Goal: Information Seeking & Learning: Learn about a topic

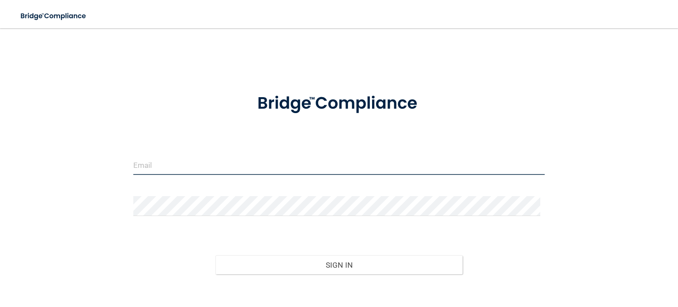
click at [291, 166] on input "email" at bounding box center [339, 165] width 412 height 20
type input "[EMAIL_ADDRESS][DOMAIN_NAME]"
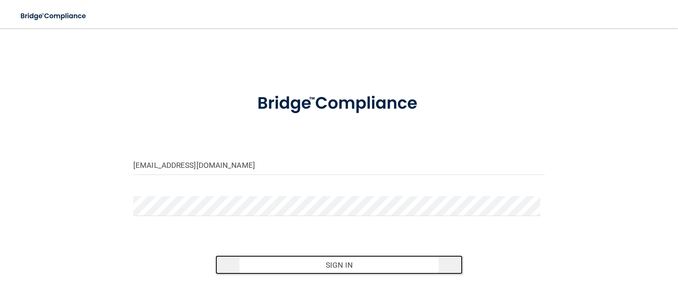
click at [340, 265] on button "Sign In" at bounding box center [339, 264] width 247 height 19
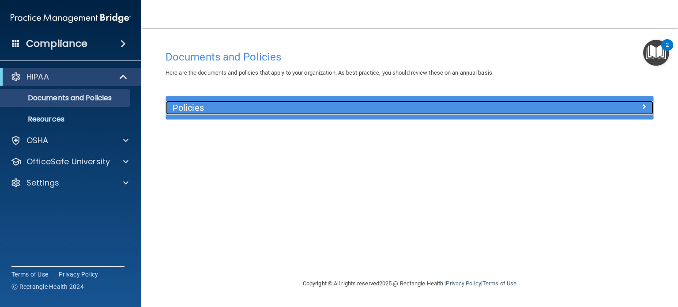
click at [415, 108] on h5 "Policies" at bounding box center [349, 108] width 352 height 10
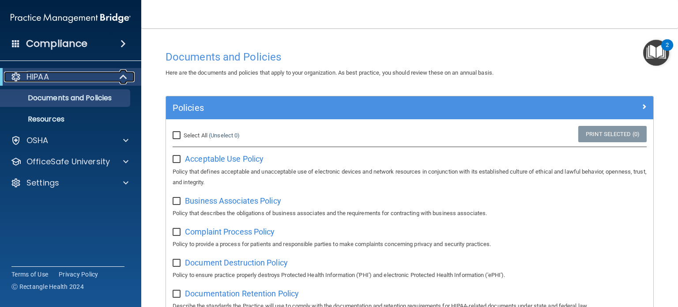
click at [38, 79] on p "HIPAA" at bounding box center [37, 77] width 23 height 11
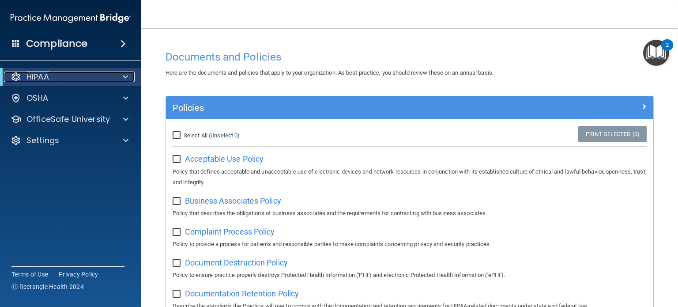
click at [127, 77] on div at bounding box center [124, 77] width 22 height 11
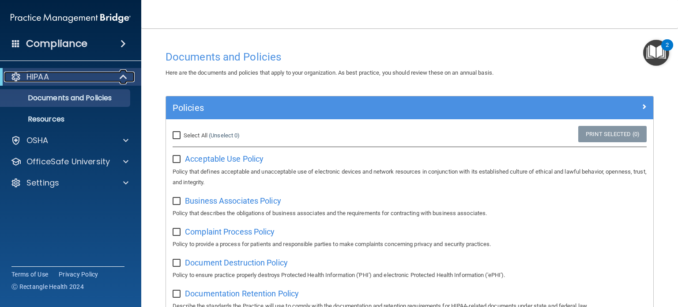
click at [29, 74] on p "HIPAA" at bounding box center [37, 77] width 23 height 11
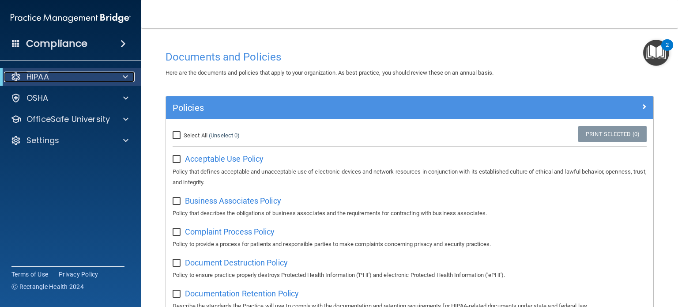
click at [28, 74] on p "HIPAA" at bounding box center [37, 77] width 23 height 11
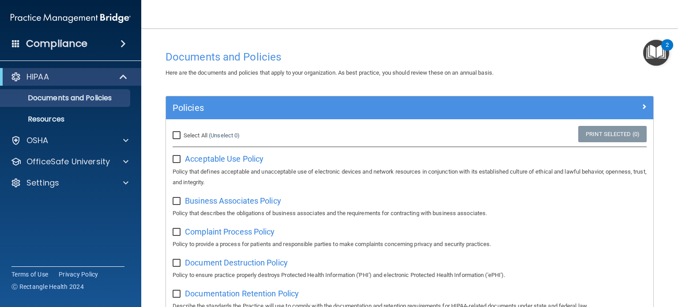
click at [78, 42] on h4 "Compliance" at bounding box center [56, 44] width 61 height 12
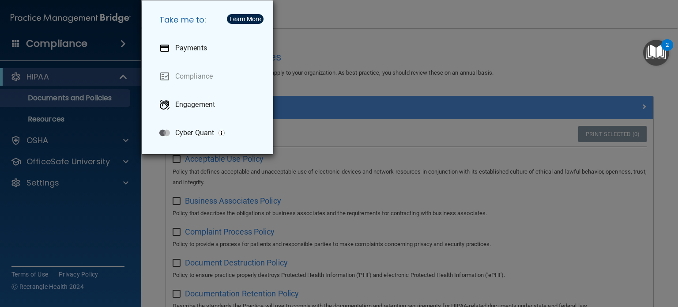
drag, startPoint x: 115, startPoint y: 280, endPoint x: 115, endPoint y: 276, distance: 4.9
click at [115, 280] on div "Take me to: Payments Compliance Engagement Cyber Quant" at bounding box center [339, 153] width 678 height 307
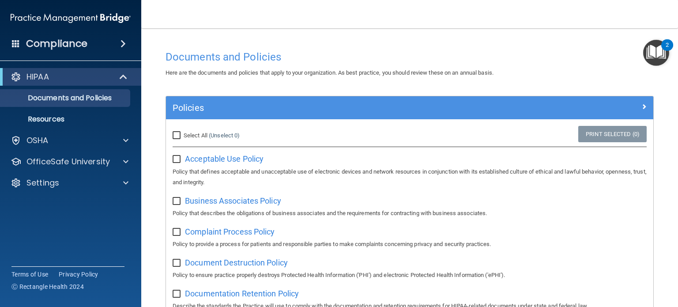
click at [670, 45] on div "2" at bounding box center [668, 44] width 12 height 11
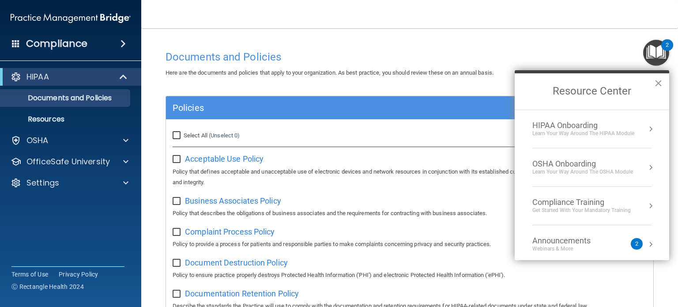
click at [176, 135] on input "Select All (Unselect 0) Unselect All" at bounding box center [178, 135] width 10 height 7
checkbox input "true"
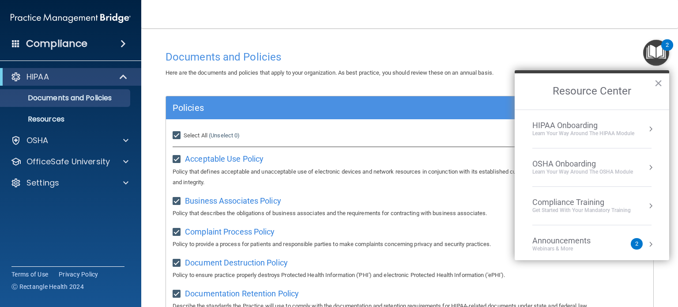
checkbox input "true"
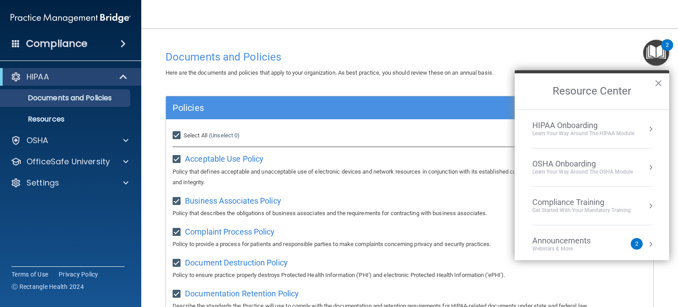
checkbox input "true"
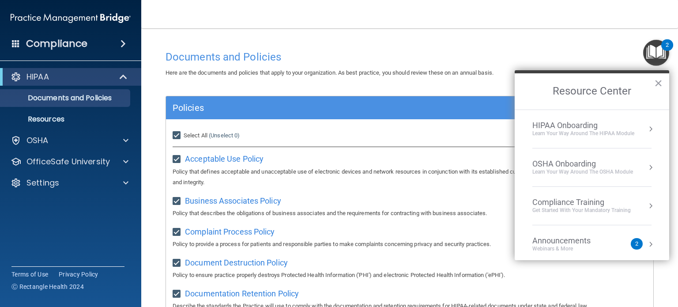
checkbox input "true"
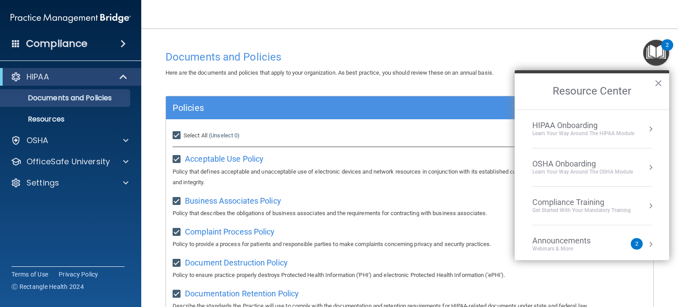
checkbox input "true"
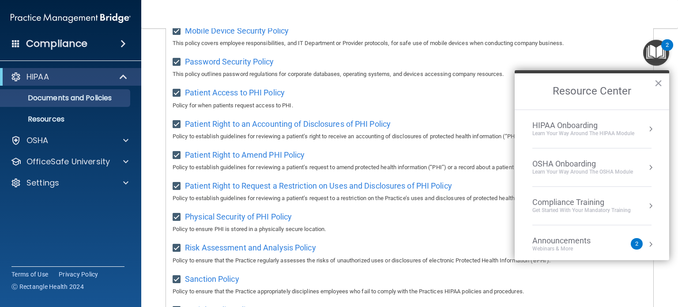
scroll to position [596, 0]
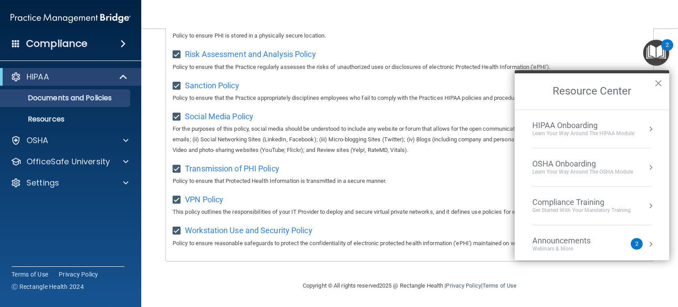
click at [558, 289] on div "Copyright © All rights reserved 2025 @ Rectangle Health | Privacy Policy | Term…" at bounding box center [410, 286] width 322 height 28
click at [660, 82] on button "×" at bounding box center [659, 83] width 8 height 14
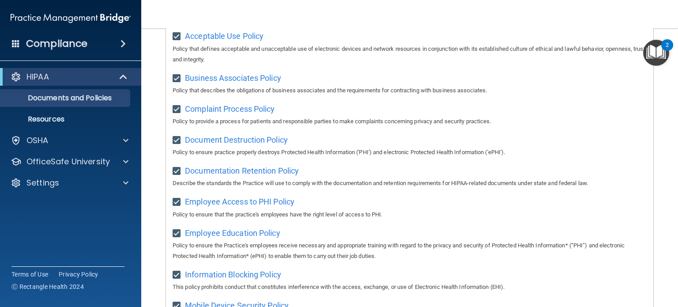
scroll to position [110, 0]
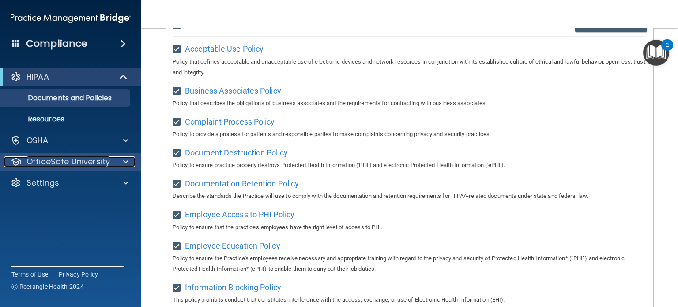
click at [81, 161] on p "OfficeSafe University" at bounding box center [67, 161] width 83 height 11
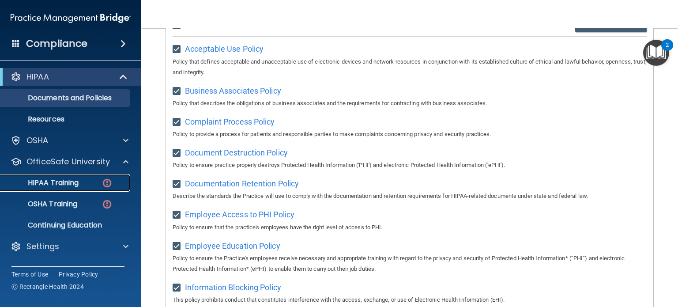
click at [66, 185] on p "HIPAA Training" at bounding box center [42, 182] width 73 height 9
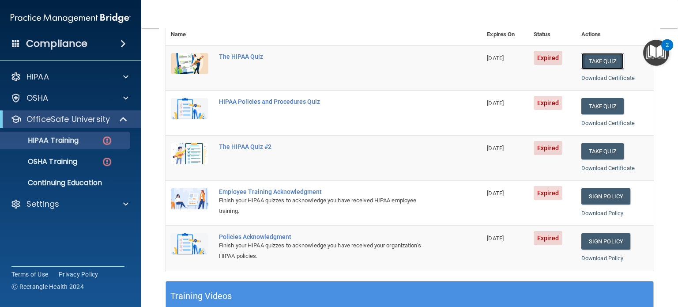
click at [598, 64] on button "Take Quiz" at bounding box center [603, 61] width 42 height 16
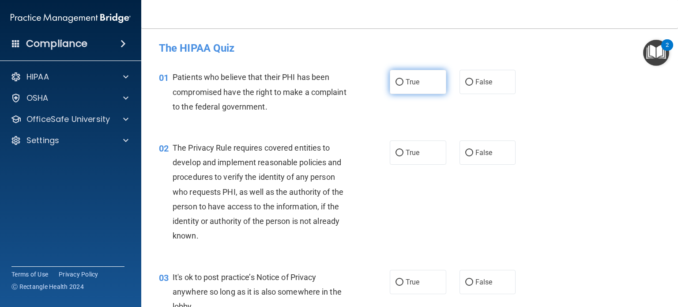
click at [399, 93] on label "True" at bounding box center [418, 82] width 57 height 24
click at [399, 86] on input "True" at bounding box center [400, 82] width 8 height 7
radio input "true"
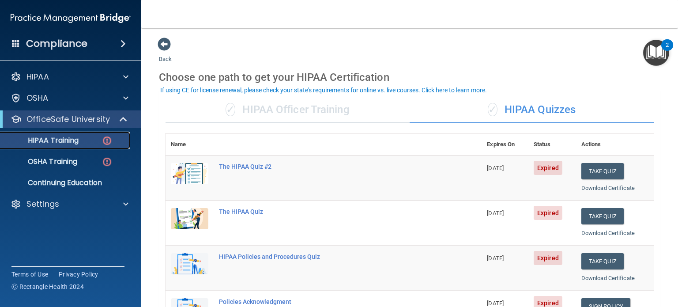
click at [66, 138] on p "HIPAA Training" at bounding box center [42, 140] width 73 height 9
click at [604, 172] on button "Take Quiz" at bounding box center [603, 171] width 42 height 16
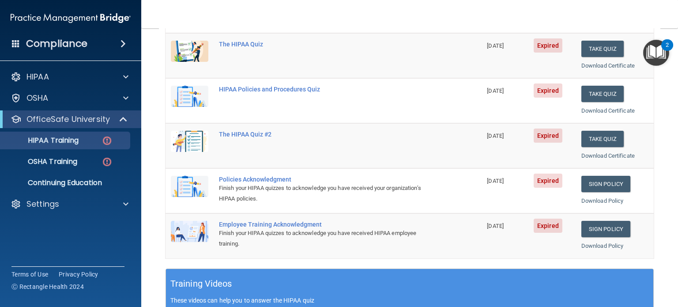
scroll to position [44, 0]
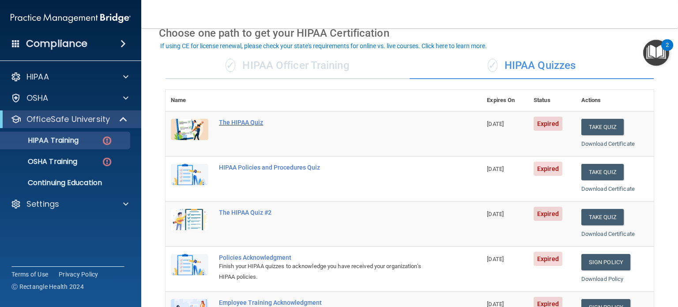
click at [246, 120] on div "The HIPAA Quiz" at bounding box center [328, 122] width 219 height 7
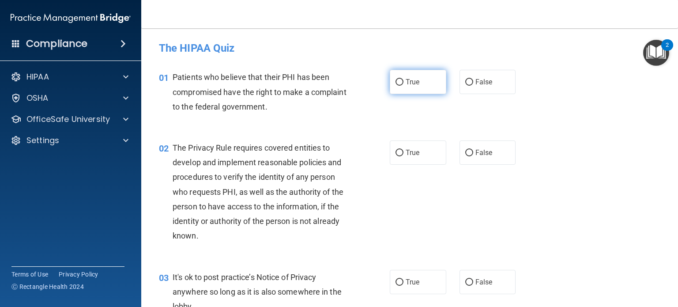
click at [409, 83] on span "True" at bounding box center [413, 82] width 14 height 8
click at [404, 83] on input "True" at bounding box center [400, 82] width 8 height 7
radio input "true"
click at [408, 160] on label "True" at bounding box center [418, 152] width 57 height 24
click at [404, 156] on input "True" at bounding box center [400, 153] width 8 height 7
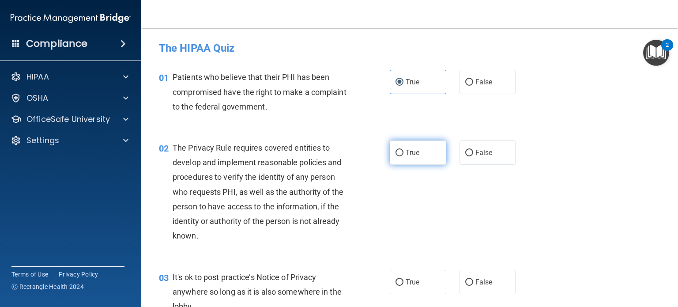
radio input "true"
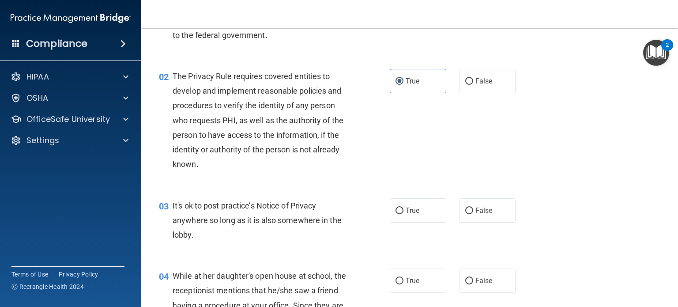
scroll to position [88, 0]
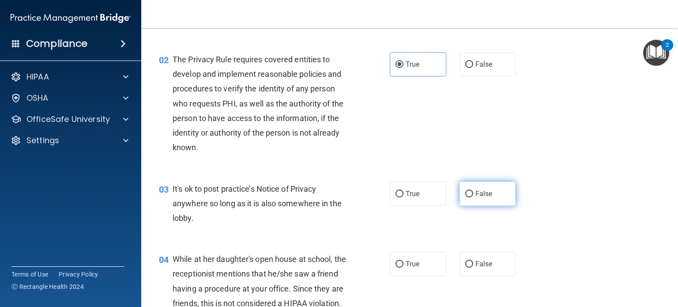
click at [468, 197] on input "False" at bounding box center [469, 194] width 8 height 7
radio input "true"
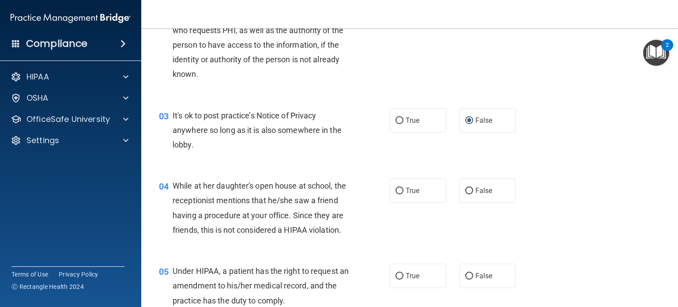
scroll to position [177, 0]
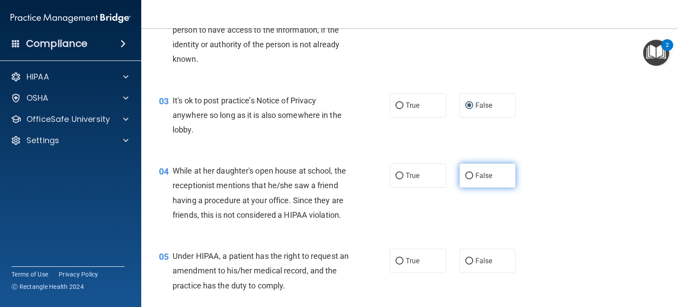
click at [466, 180] on label "False" at bounding box center [488, 175] width 57 height 24
click at [466, 179] on input "False" at bounding box center [469, 176] width 8 height 7
radio input "true"
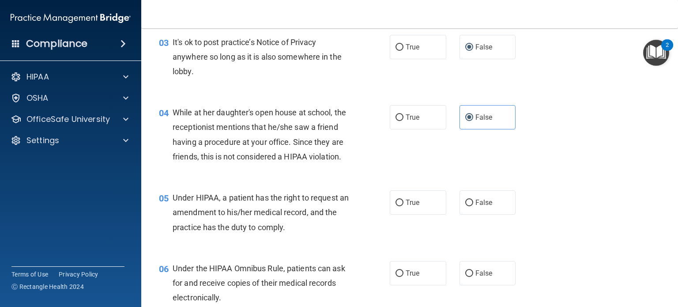
scroll to position [265, 0]
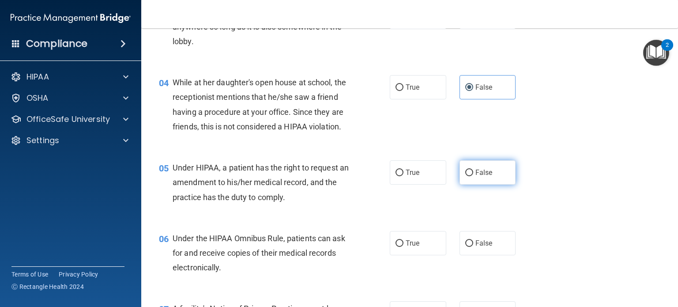
click at [461, 185] on label "False" at bounding box center [488, 172] width 57 height 24
click at [465, 176] on input "False" at bounding box center [469, 173] width 8 height 7
radio input "true"
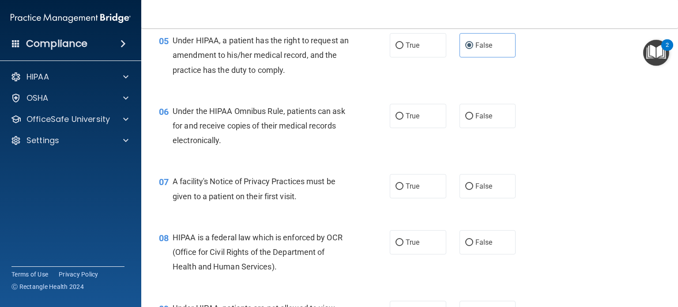
scroll to position [397, 0]
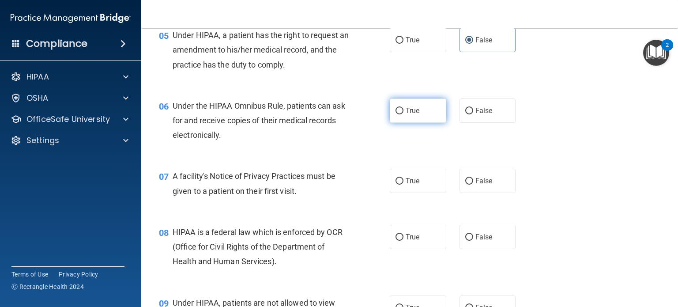
click at [401, 123] on label "True" at bounding box center [418, 110] width 57 height 24
click at [401, 114] on input "True" at bounding box center [400, 111] width 8 height 7
radio input "true"
click at [406, 185] on span "True" at bounding box center [413, 181] width 14 height 8
click at [404, 185] on input "True" at bounding box center [400, 181] width 8 height 7
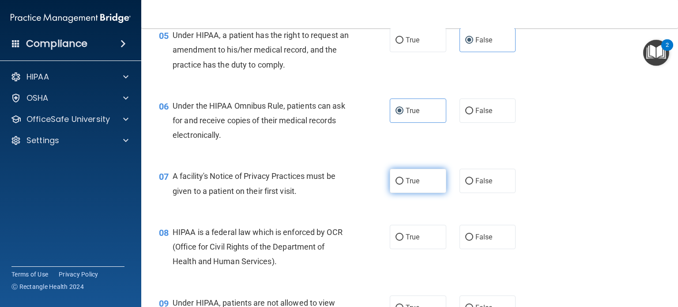
radio input "true"
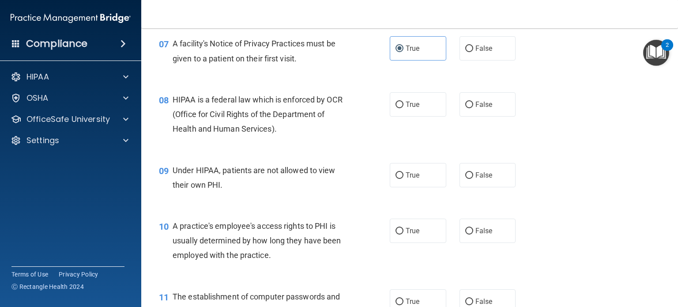
scroll to position [574, 0]
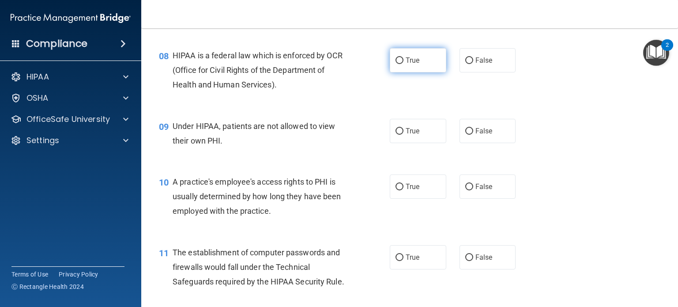
click at [428, 72] on label "True" at bounding box center [418, 60] width 57 height 24
click at [404, 64] on input "True" at bounding box center [400, 60] width 8 height 7
radio input "true"
click at [476, 143] on label "False" at bounding box center [488, 131] width 57 height 24
click at [473, 135] on input "False" at bounding box center [469, 131] width 8 height 7
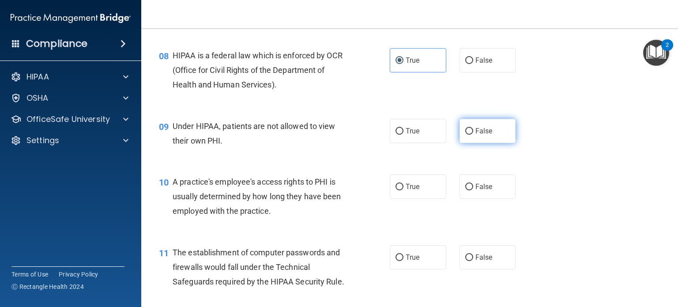
radio input "true"
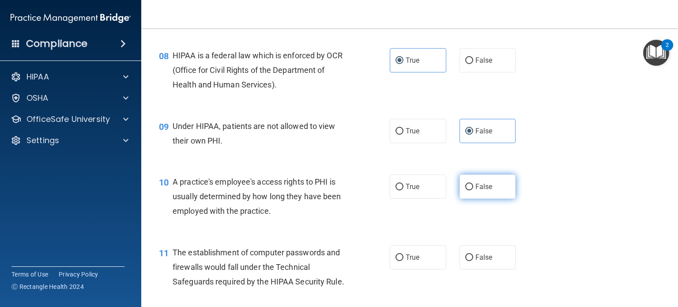
click at [476, 191] on span "False" at bounding box center [484, 186] width 17 height 8
click at [473, 190] on input "False" at bounding box center [469, 187] width 8 height 7
radio input "true"
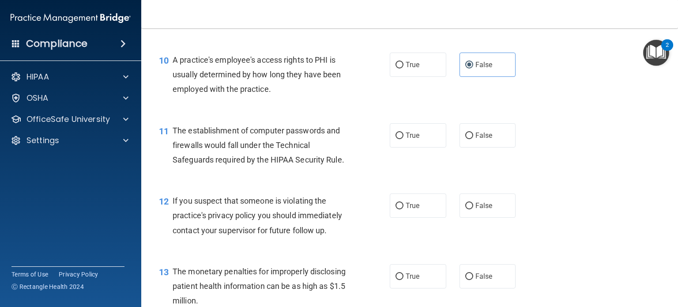
scroll to position [707, 0]
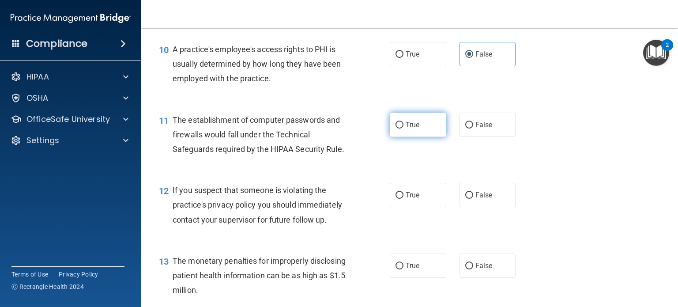
click at [408, 129] on span "True" at bounding box center [413, 125] width 14 height 8
click at [404, 129] on input "True" at bounding box center [400, 125] width 8 height 7
radio input "true"
click at [419, 207] on label "True" at bounding box center [418, 195] width 57 height 24
click at [404, 199] on input "True" at bounding box center [400, 195] width 8 height 7
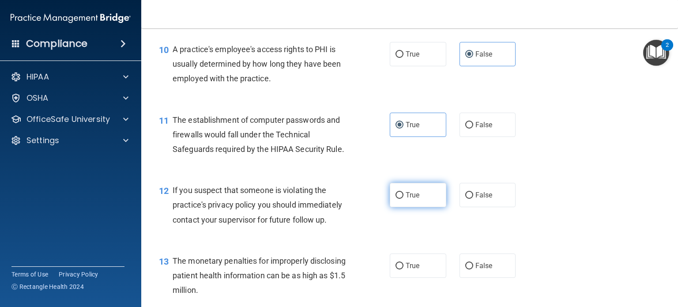
radio input "true"
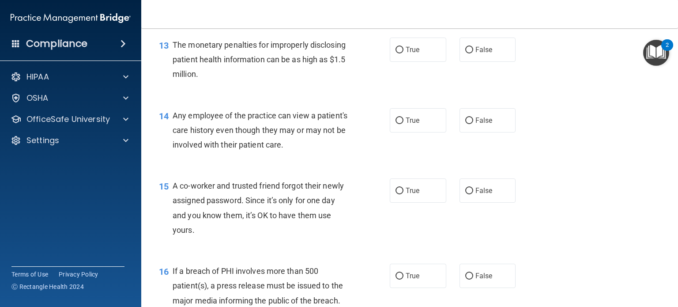
scroll to position [927, 0]
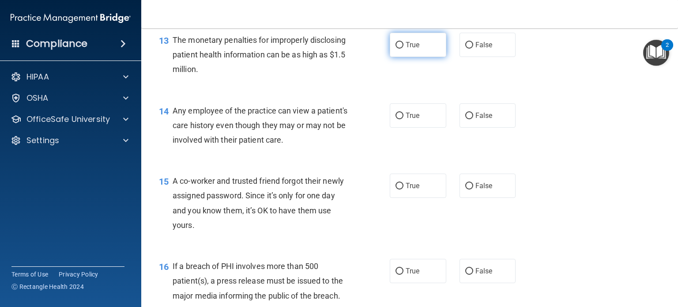
click at [400, 57] on label "True" at bounding box center [418, 45] width 57 height 24
click at [400, 49] on input "True" at bounding box center [400, 45] width 8 height 7
radio input "true"
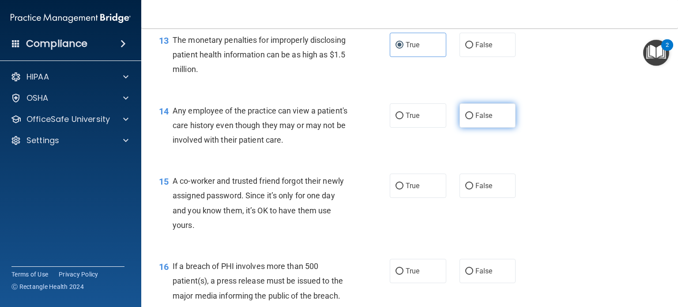
click at [468, 119] on input "False" at bounding box center [469, 116] width 8 height 7
radio input "true"
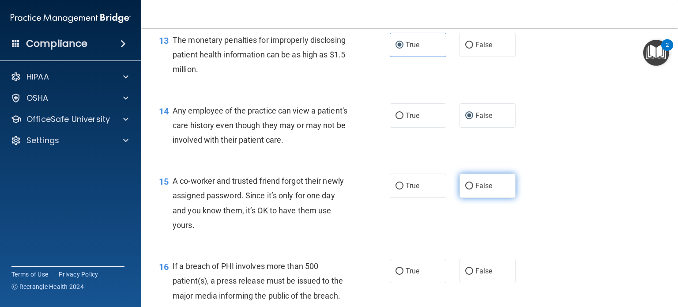
click at [476, 190] on span "False" at bounding box center [484, 186] width 17 height 8
click at [473, 189] on input "False" at bounding box center [469, 186] width 8 height 7
radio input "true"
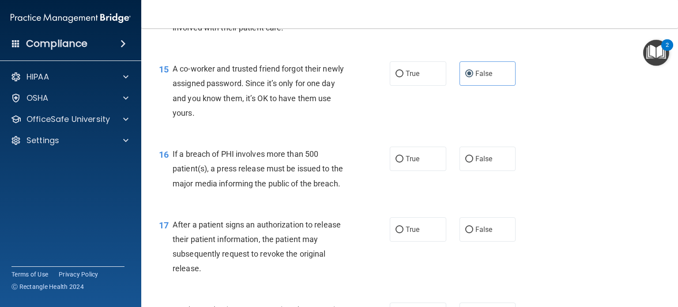
scroll to position [1060, 0]
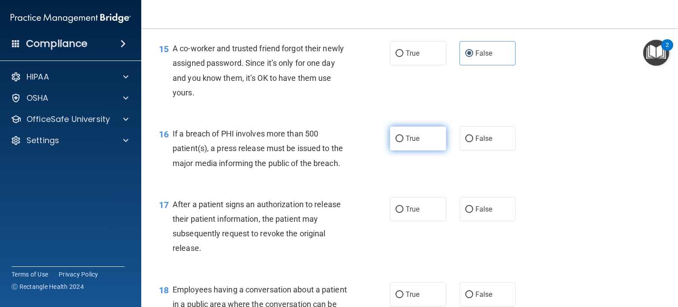
click at [401, 151] on label "True" at bounding box center [418, 138] width 57 height 24
click at [401, 142] on input "True" at bounding box center [400, 139] width 8 height 7
radio input "true"
click at [396, 213] on input "True" at bounding box center [400, 209] width 8 height 7
radio input "true"
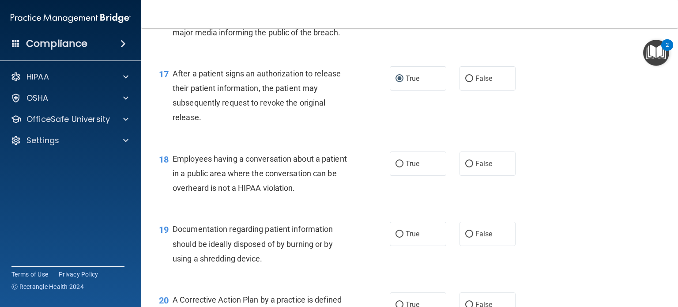
scroll to position [1192, 0]
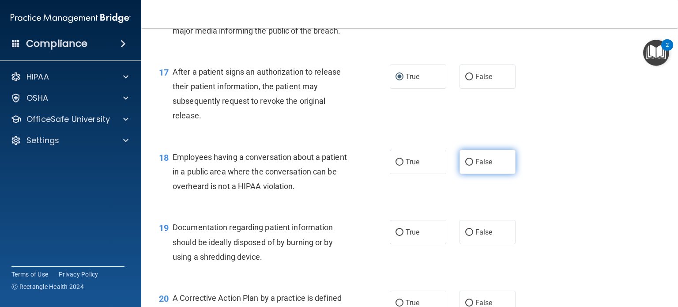
click at [468, 166] on input "False" at bounding box center [469, 162] width 8 height 7
radio input "true"
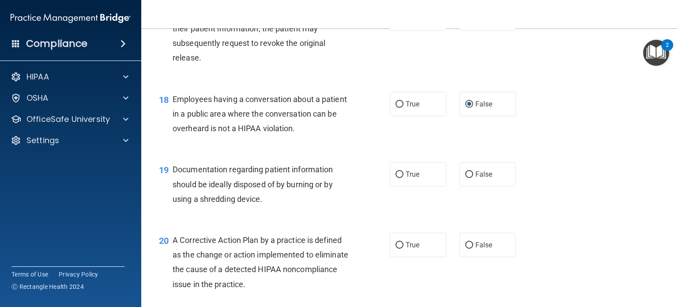
scroll to position [1281, 0]
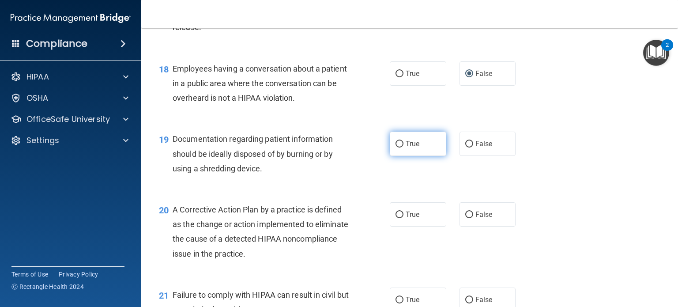
click at [412, 148] on span "True" at bounding box center [413, 144] width 14 height 8
click at [404, 148] on input "True" at bounding box center [400, 144] width 8 height 7
radio input "true"
click at [401, 215] on div "20 A Corrective Action Plan by a practice is defined as the change or action im…" at bounding box center [409, 233] width 515 height 85
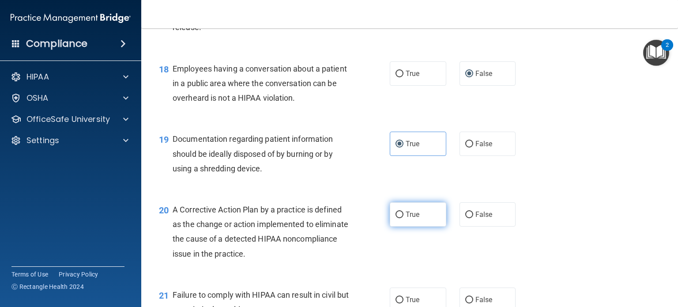
click at [401, 227] on label "True" at bounding box center [418, 214] width 57 height 24
click at [401, 218] on input "True" at bounding box center [400, 215] width 8 height 7
radio input "true"
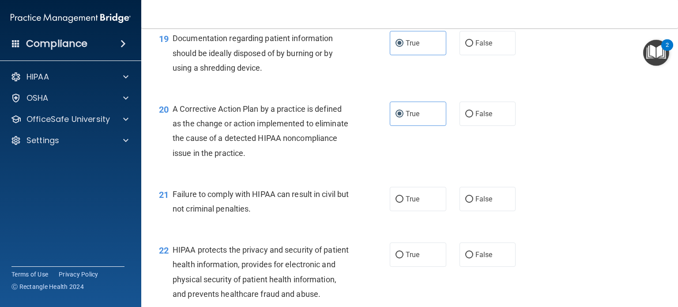
scroll to position [1457, 0]
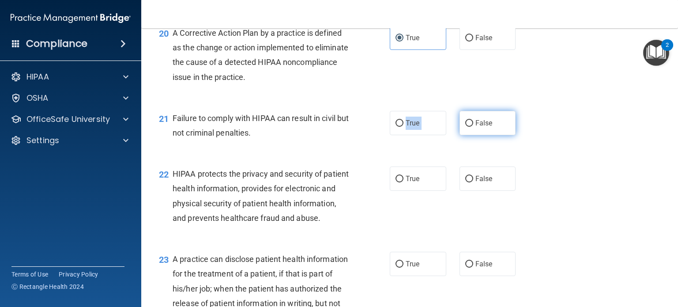
drag, startPoint x: 404, startPoint y: 139, endPoint x: 470, endPoint y: 141, distance: 66.3
click at [470, 135] on div "True False" at bounding box center [458, 123] width 136 height 24
click at [470, 135] on label "False" at bounding box center [488, 123] width 57 height 24
click at [470, 127] on input "False" at bounding box center [469, 123] width 8 height 7
radio input "true"
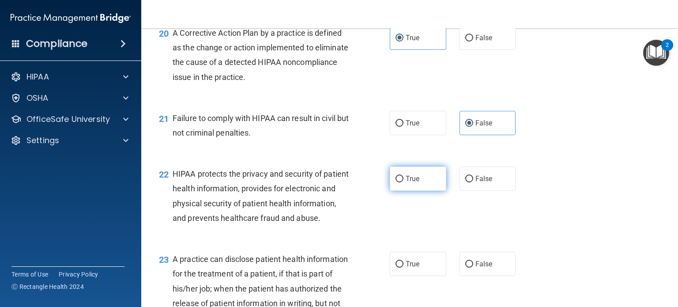
click at [401, 191] on label "True" at bounding box center [418, 178] width 57 height 24
click at [401, 182] on input "True" at bounding box center [400, 179] width 8 height 7
radio input "true"
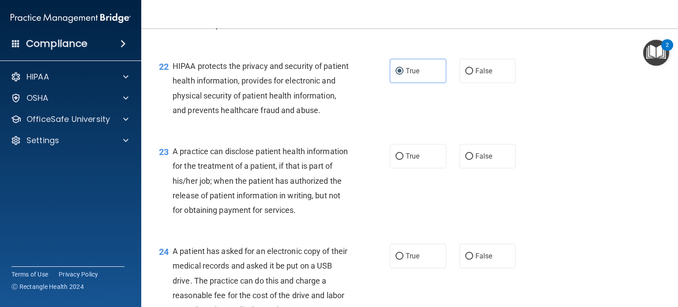
scroll to position [1590, 0]
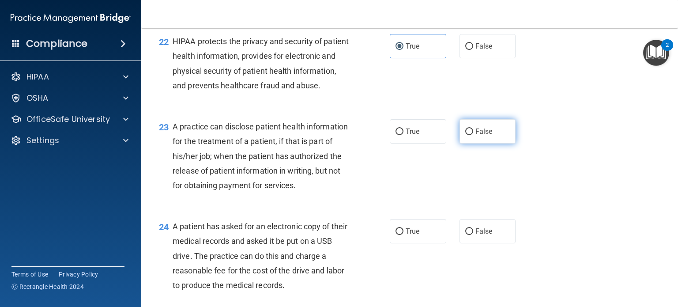
click at [481, 136] on span "False" at bounding box center [484, 131] width 17 height 8
click at [473, 135] on input "False" at bounding box center [469, 132] width 8 height 7
radio input "true"
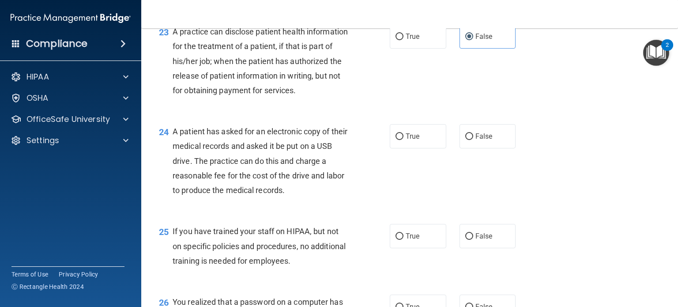
scroll to position [1722, 0]
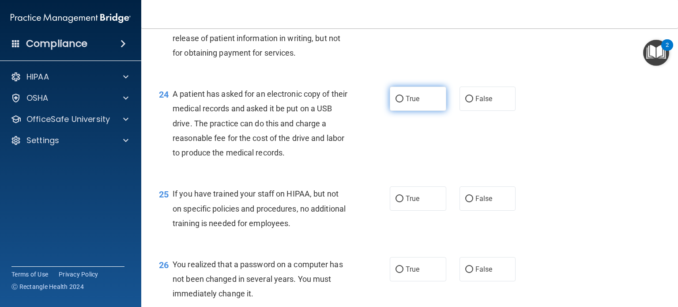
click at [415, 103] on span "True" at bounding box center [413, 99] width 14 height 8
click at [404, 102] on input "True" at bounding box center [400, 99] width 8 height 7
radio input "true"
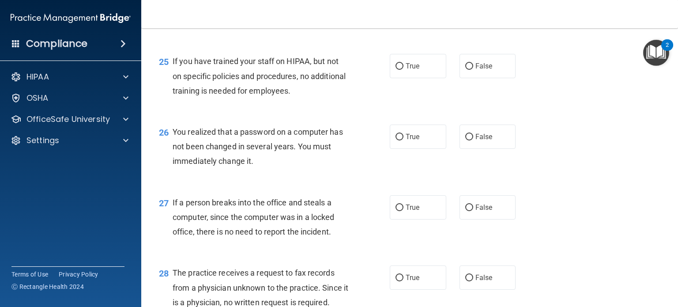
scroll to position [1811, 0]
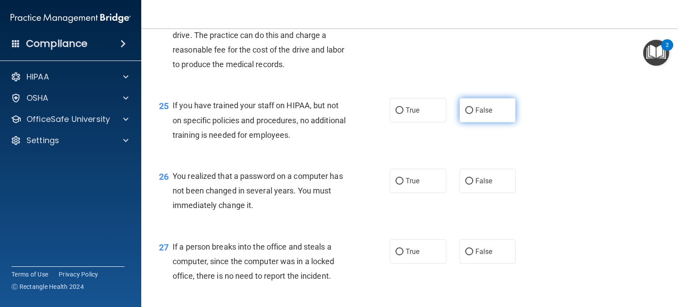
click at [479, 114] on span "False" at bounding box center [484, 110] width 17 height 8
click at [473, 114] on input "False" at bounding box center [469, 110] width 8 height 7
radio input "true"
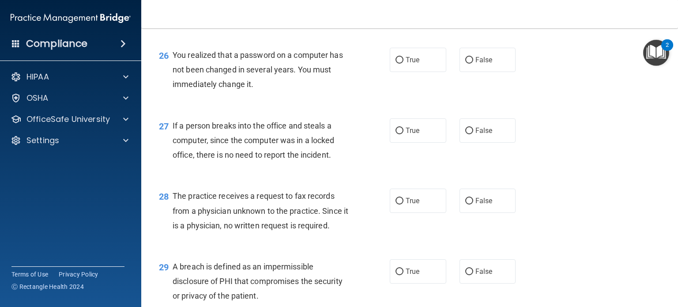
scroll to position [1943, 0]
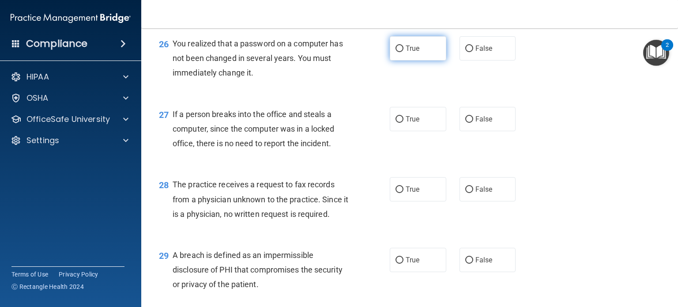
click at [418, 61] on label "True" at bounding box center [418, 48] width 57 height 24
click at [404, 52] on input "True" at bounding box center [400, 48] width 8 height 7
radio input "true"
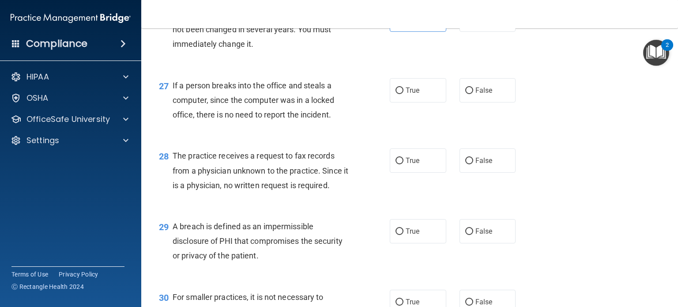
scroll to position [1987, 0]
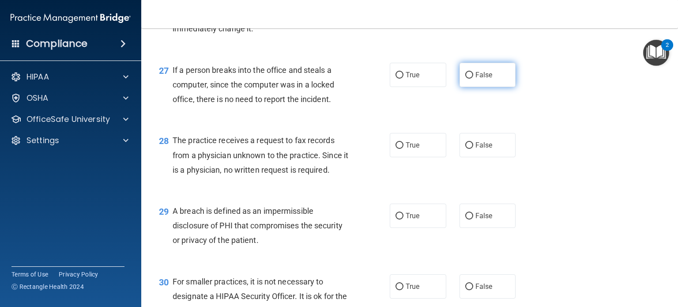
click at [492, 87] on label "False" at bounding box center [488, 75] width 57 height 24
click at [473, 79] on input "False" at bounding box center [469, 75] width 8 height 7
radio input "true"
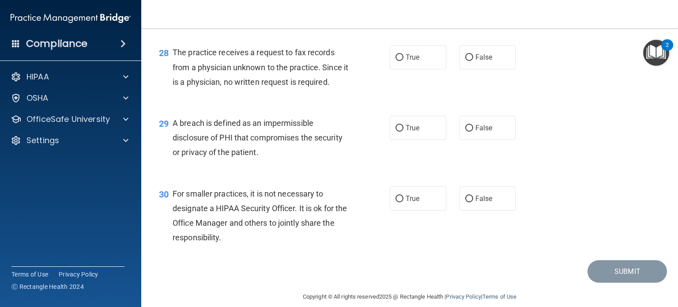
scroll to position [2076, 0]
click at [488, 61] on span "False" at bounding box center [484, 57] width 17 height 8
click at [473, 61] on input "False" at bounding box center [469, 57] width 8 height 7
radio input "true"
click at [408, 132] on span "True" at bounding box center [413, 127] width 14 height 8
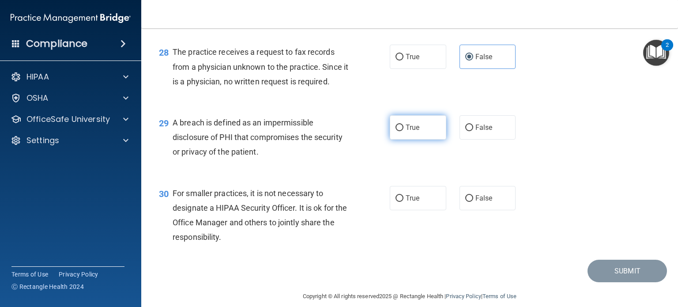
click at [404, 131] on input "True" at bounding box center [400, 128] width 8 height 7
radio input "true"
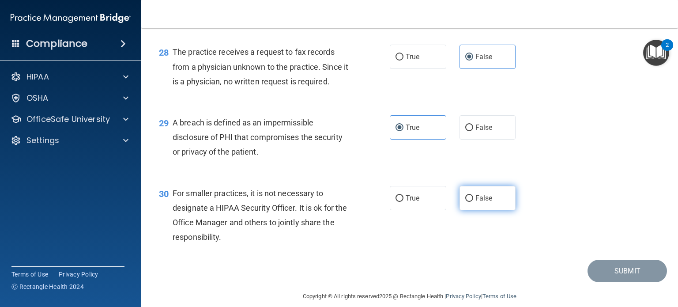
click at [480, 202] on span "False" at bounding box center [484, 198] width 17 height 8
click at [473, 202] on input "False" at bounding box center [469, 198] width 8 height 7
radio input "true"
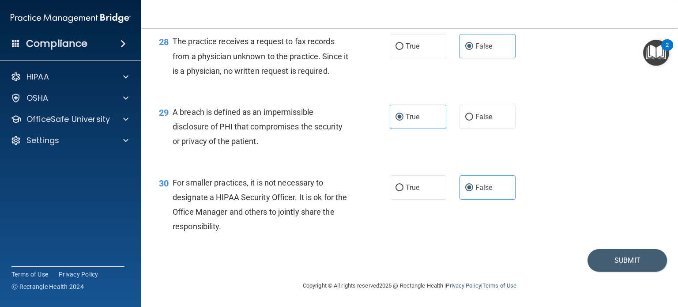
scroll to position [2130, 0]
click at [624, 258] on button "Submit" at bounding box center [627, 260] width 79 height 23
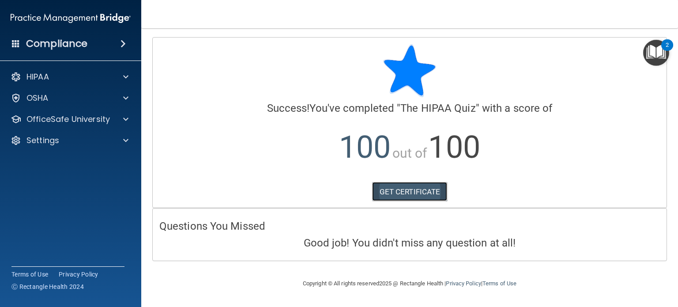
click at [394, 190] on link "GET CERTIFICATE" at bounding box center [410, 191] width 76 height 19
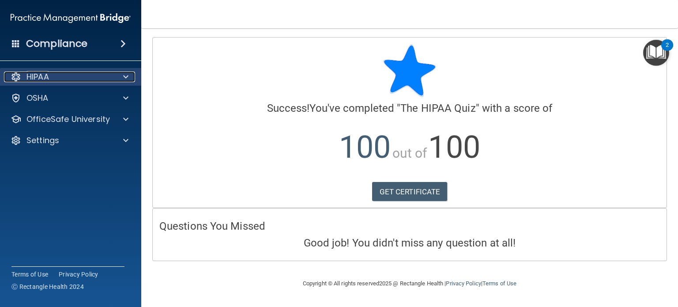
click at [42, 78] on p "HIPAA" at bounding box center [37, 77] width 23 height 11
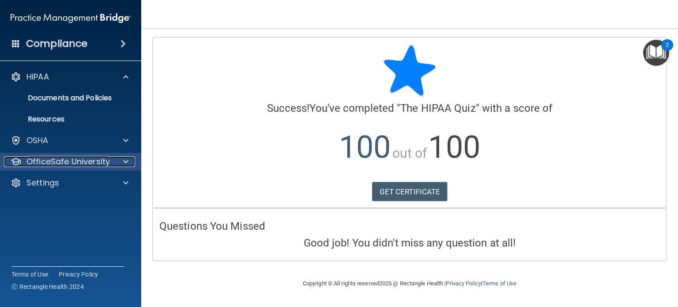
click at [46, 161] on p "OfficeSafe University" at bounding box center [67, 161] width 83 height 11
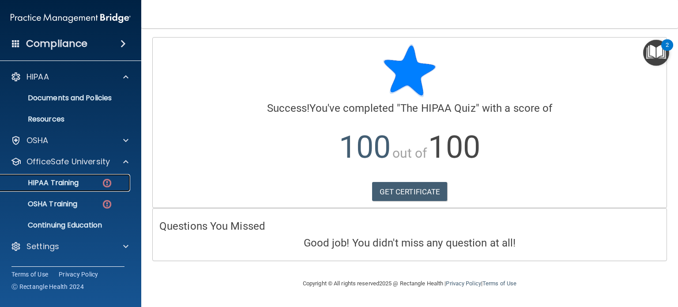
click at [70, 184] on p "HIPAA Training" at bounding box center [42, 182] width 73 height 9
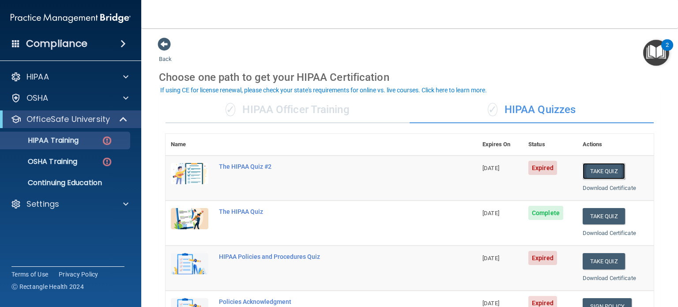
click at [590, 171] on button "Take Quiz" at bounding box center [604, 171] width 42 height 16
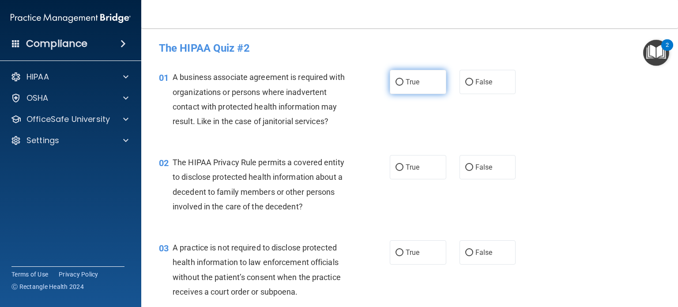
click at [416, 84] on span "True" at bounding box center [413, 82] width 14 height 8
click at [404, 84] on input "True" at bounding box center [400, 82] width 8 height 7
radio input "true"
click at [467, 79] on input "False" at bounding box center [469, 82] width 8 height 7
radio input "true"
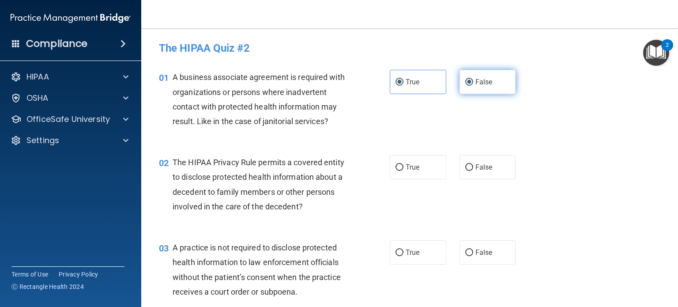
radio input "false"
click at [488, 167] on span "False" at bounding box center [484, 167] width 17 height 8
click at [473, 167] on input "False" at bounding box center [469, 167] width 8 height 7
radio input "true"
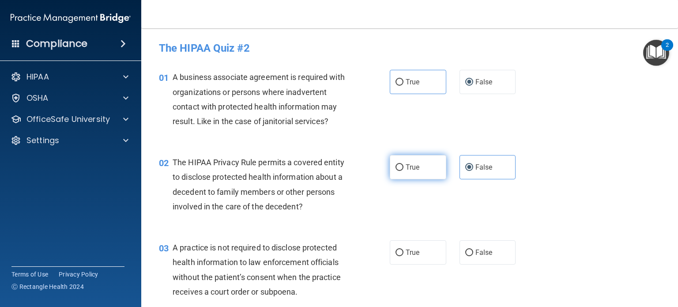
click at [410, 162] on label "True" at bounding box center [418, 167] width 57 height 24
click at [404, 164] on input "True" at bounding box center [400, 167] width 8 height 7
radio input "true"
radio input "false"
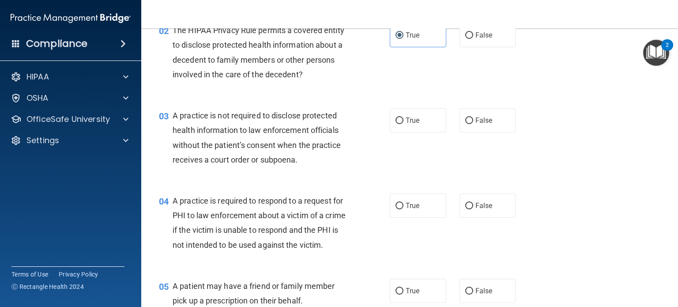
scroll to position [132, 0]
click at [471, 116] on label "False" at bounding box center [488, 120] width 57 height 24
click at [471, 117] on input "False" at bounding box center [469, 120] width 8 height 7
radio input "true"
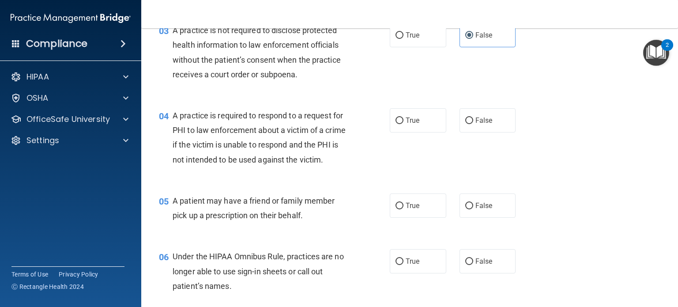
scroll to position [221, 0]
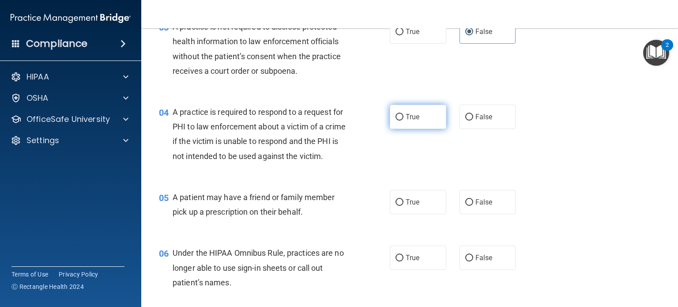
click at [404, 121] on label "True" at bounding box center [418, 117] width 57 height 24
click at [404, 121] on input "True" at bounding box center [400, 117] width 8 height 7
radio input "true"
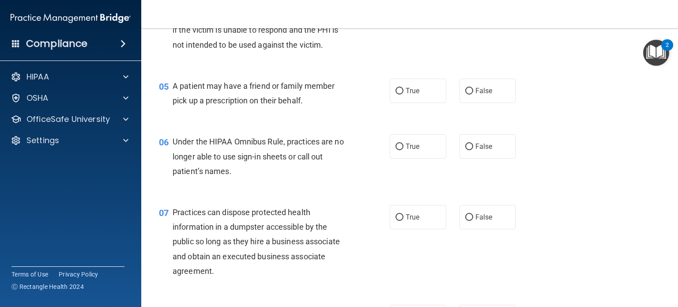
scroll to position [353, 0]
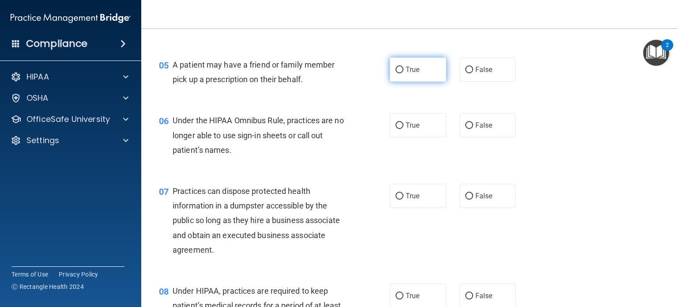
click at [404, 82] on label "True" at bounding box center [418, 69] width 57 height 24
click at [404, 73] on input "True" at bounding box center [400, 70] width 8 height 7
radio input "true"
click at [465, 129] on input "False" at bounding box center [469, 125] width 8 height 7
radio input "true"
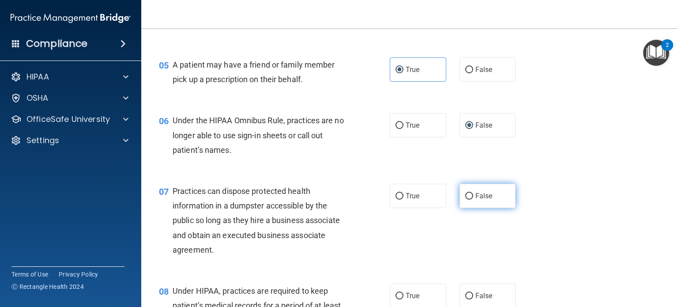
click at [494, 208] on label "False" at bounding box center [488, 196] width 57 height 24
click at [473, 200] on input "False" at bounding box center [469, 196] width 8 height 7
radio input "true"
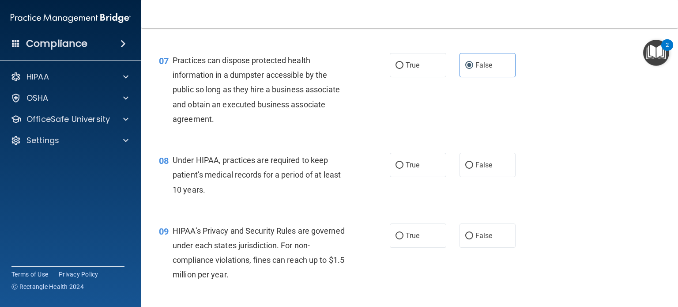
scroll to position [486, 0]
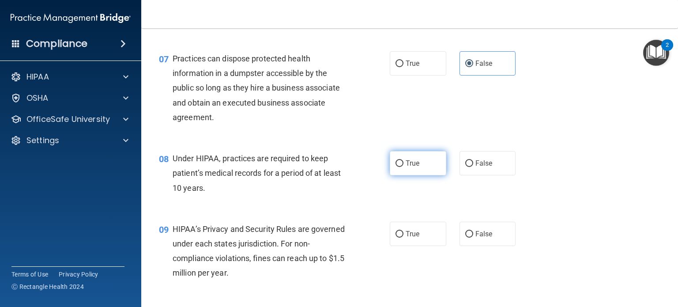
click at [420, 175] on label "True" at bounding box center [418, 163] width 57 height 24
click at [404, 167] on input "True" at bounding box center [400, 163] width 8 height 7
radio input "true"
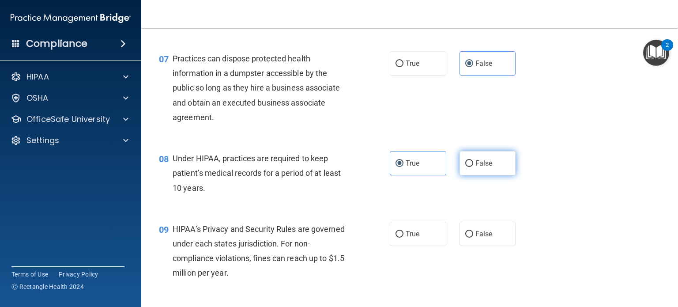
click at [488, 175] on label "False" at bounding box center [488, 163] width 57 height 24
click at [473, 167] on input "False" at bounding box center [469, 163] width 8 height 7
radio input "true"
radio input "false"
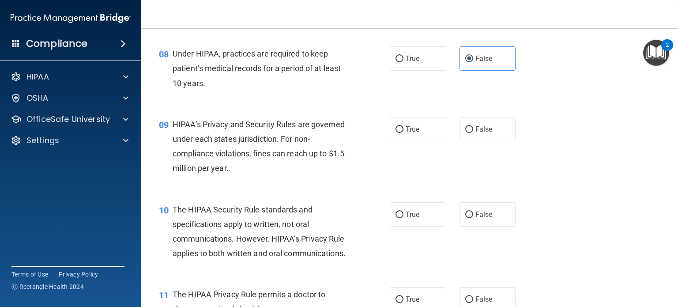
scroll to position [618, 0]
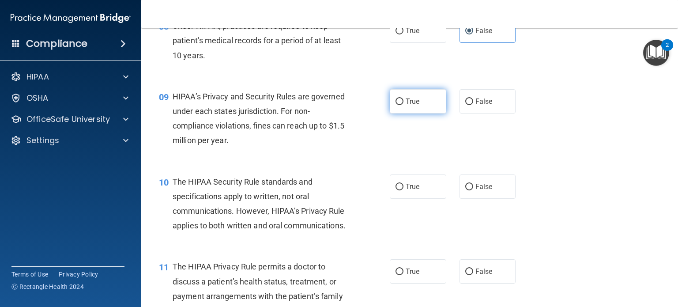
click at [414, 110] on label "True" at bounding box center [418, 101] width 57 height 24
click at [404, 105] on input "True" at bounding box center [400, 101] width 8 height 7
radio input "true"
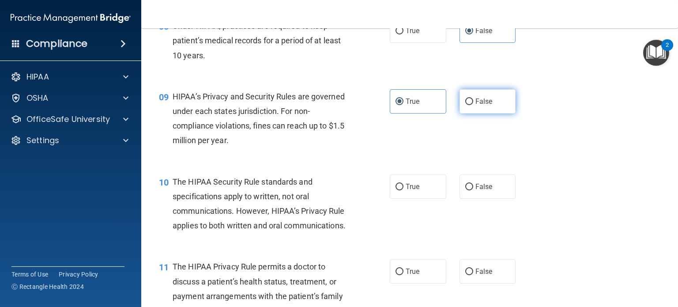
click at [493, 114] on label "False" at bounding box center [488, 101] width 57 height 24
click at [473, 105] on input "False" at bounding box center [469, 101] width 8 height 7
radio input "true"
radio input "false"
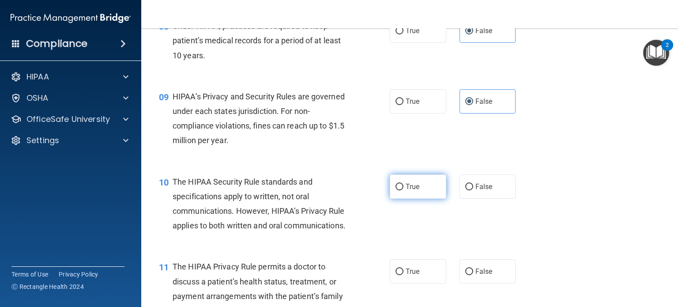
click at [412, 199] on label "True" at bounding box center [418, 186] width 57 height 24
click at [404, 190] on input "True" at bounding box center [400, 187] width 8 height 7
radio input "true"
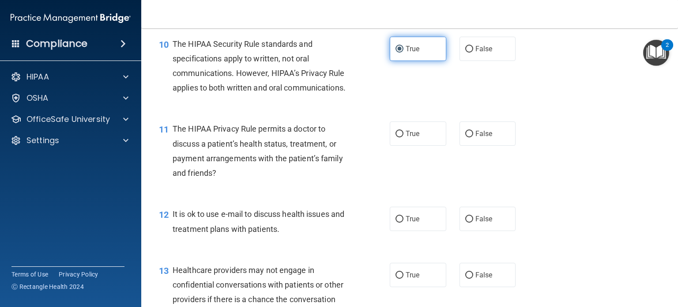
scroll to position [795, 0]
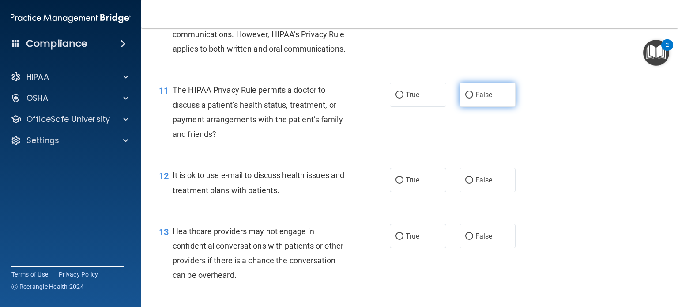
click at [495, 107] on label "False" at bounding box center [488, 95] width 57 height 24
click at [473, 98] on input "False" at bounding box center [469, 95] width 8 height 7
radio input "true"
click at [399, 98] on input "True" at bounding box center [400, 95] width 8 height 7
radio input "true"
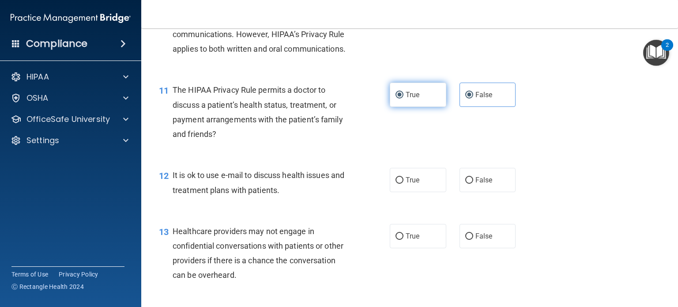
radio input "false"
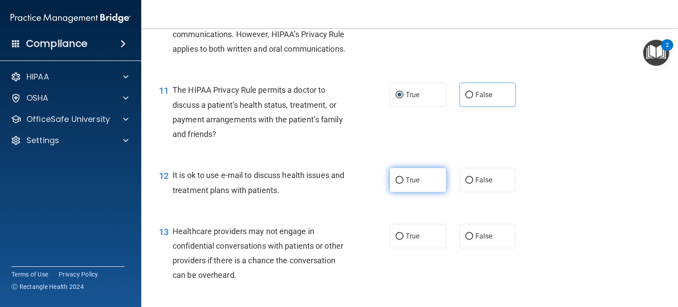
click at [397, 184] on input "True" at bounding box center [400, 180] width 8 height 7
radio input "true"
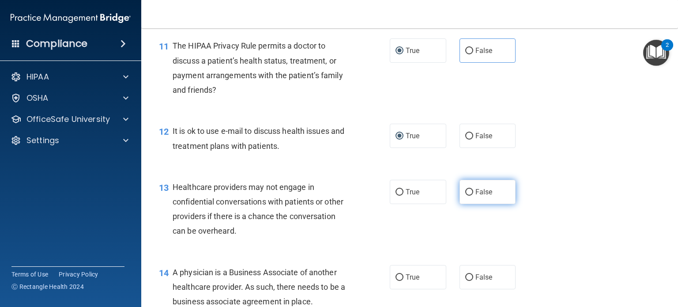
click at [474, 204] on label "False" at bounding box center [488, 192] width 57 height 24
click at [473, 196] on input "False" at bounding box center [469, 192] width 8 height 7
radio input "true"
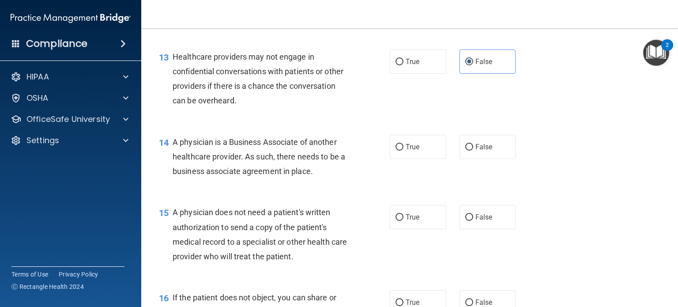
scroll to position [972, 0]
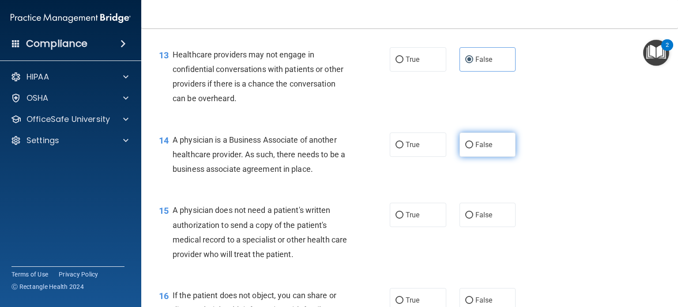
click at [484, 149] on span "False" at bounding box center [484, 144] width 17 height 8
click at [473, 148] on input "False" at bounding box center [469, 145] width 8 height 7
radio input "true"
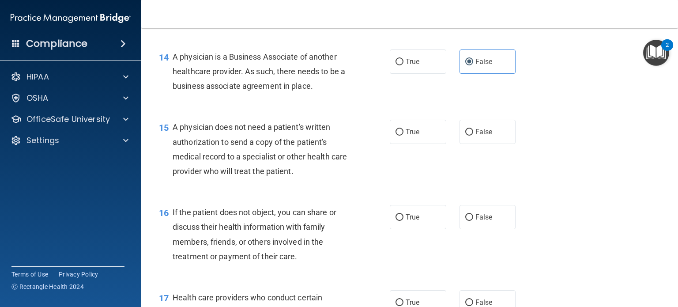
scroll to position [1060, 0]
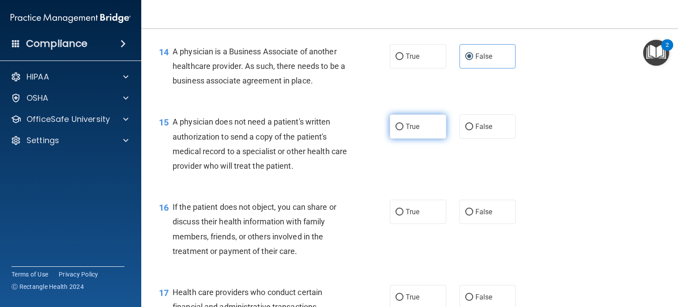
click at [417, 139] on label "True" at bounding box center [418, 126] width 57 height 24
click at [404, 130] on input "True" at bounding box center [400, 127] width 8 height 7
radio input "true"
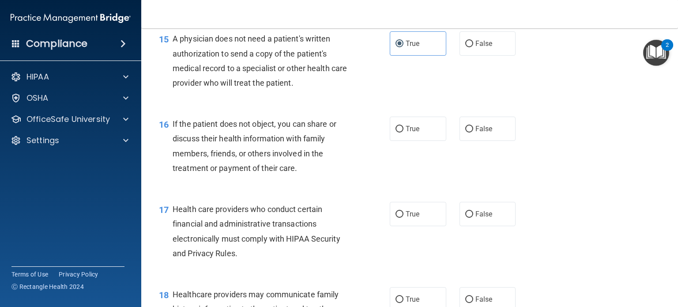
scroll to position [1192, 0]
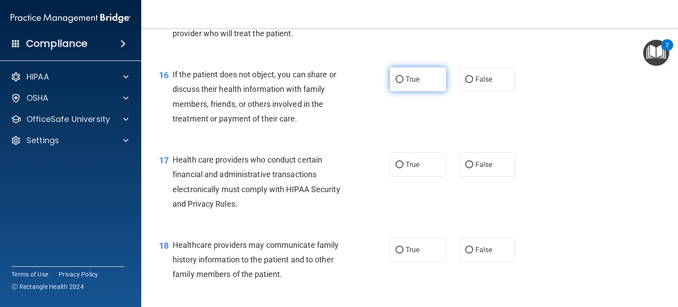
click at [416, 83] on span "True" at bounding box center [413, 79] width 14 height 8
click at [404, 83] on input "True" at bounding box center [400, 79] width 8 height 7
radio input "true"
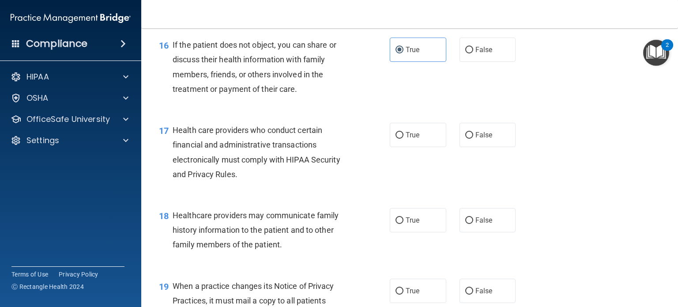
scroll to position [1281, 0]
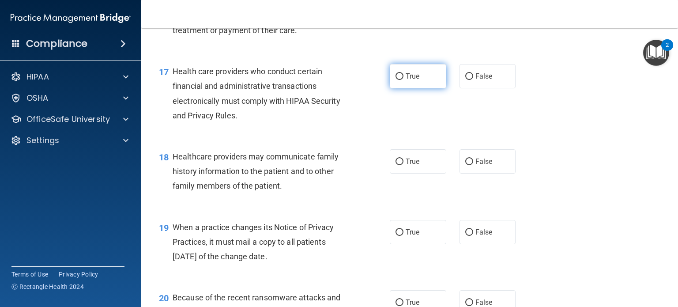
click at [418, 88] on label "True" at bounding box center [418, 76] width 57 height 24
click at [404, 80] on input "True" at bounding box center [400, 76] width 8 height 7
radio input "true"
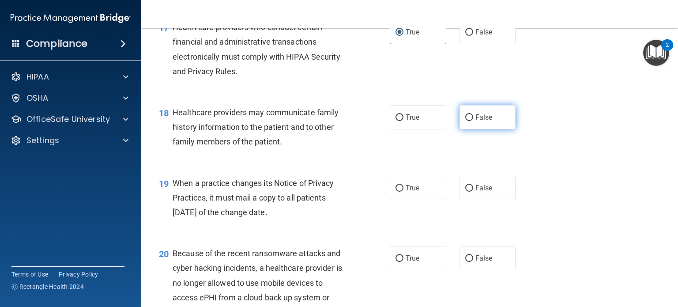
click at [488, 129] on label "False" at bounding box center [488, 117] width 57 height 24
click at [473, 121] on input "False" at bounding box center [469, 117] width 8 height 7
radio input "true"
click at [476, 192] on span "False" at bounding box center [484, 188] width 17 height 8
click at [473, 192] on input "False" at bounding box center [469, 188] width 8 height 7
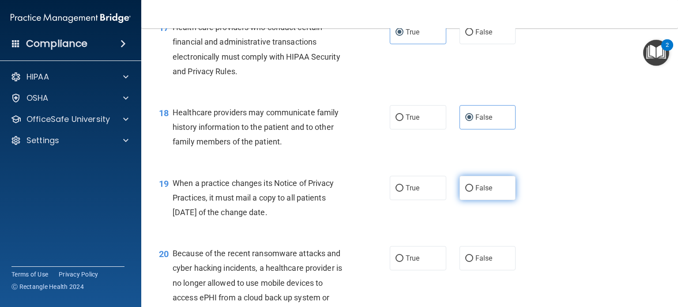
radio input "true"
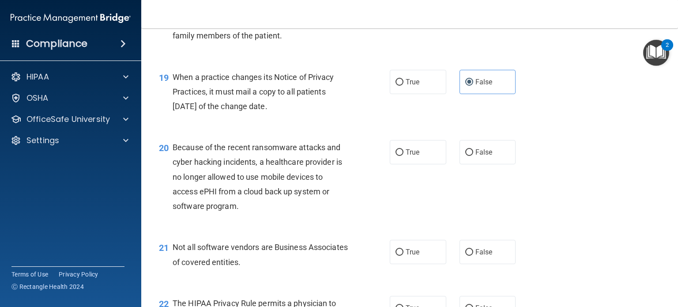
scroll to position [1457, 0]
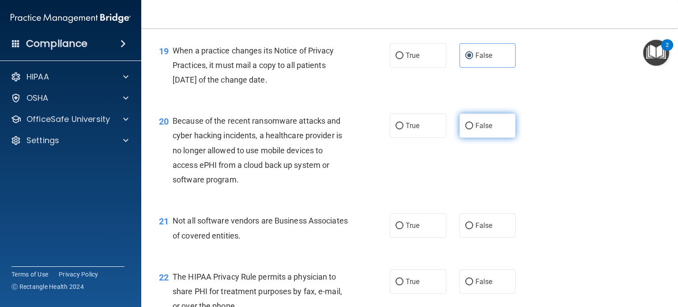
click at [485, 130] on span "False" at bounding box center [484, 125] width 17 height 8
click at [473, 129] on input "False" at bounding box center [469, 126] width 8 height 7
radio input "true"
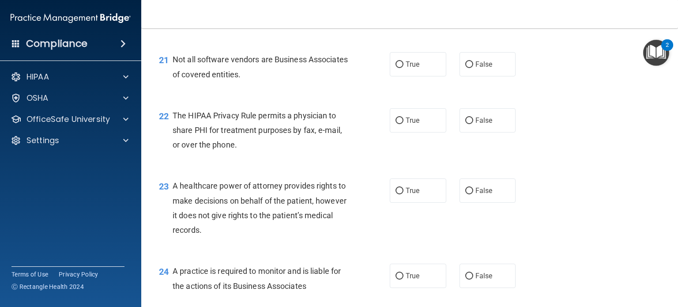
scroll to position [1634, 0]
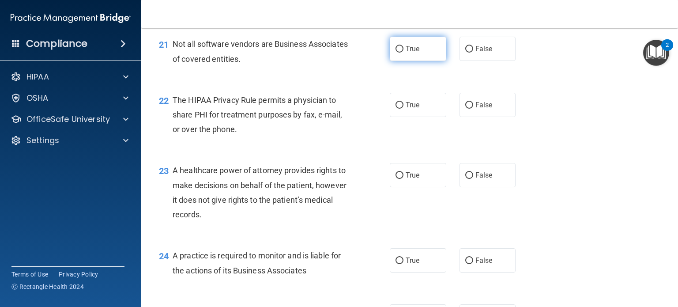
click at [406, 53] on span "True" at bounding box center [413, 49] width 14 height 8
click at [404, 53] on input "True" at bounding box center [400, 49] width 8 height 7
radio input "true"
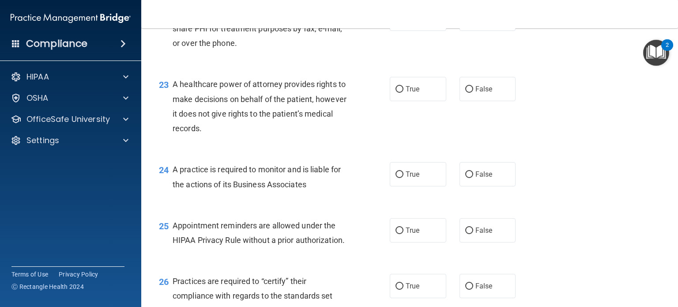
scroll to position [1722, 0]
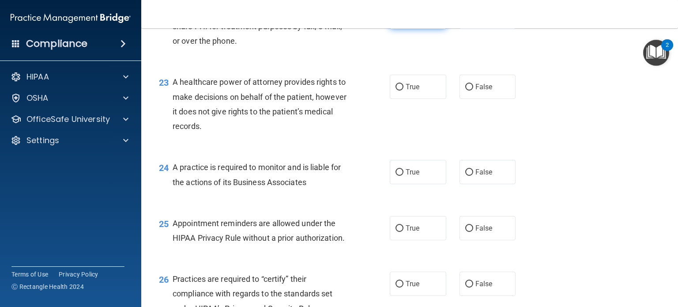
drag, startPoint x: 405, startPoint y: 51, endPoint x: 413, endPoint y: 55, distance: 9.5
click at [408, 29] on label "True" at bounding box center [418, 16] width 57 height 24
click at [477, 99] on label "False" at bounding box center [488, 87] width 57 height 24
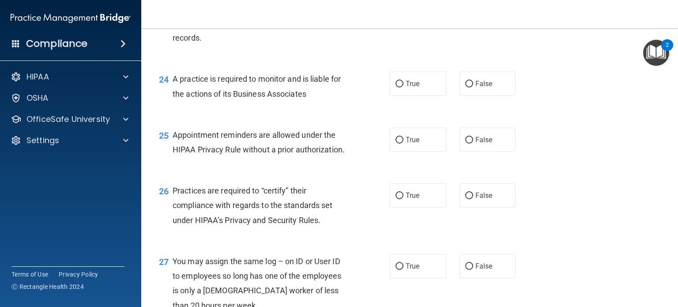
scroll to position [1855, 0]
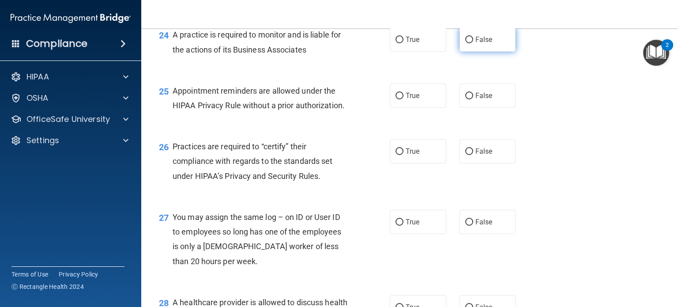
click at [484, 44] on span "False" at bounding box center [484, 39] width 17 height 8
click at [473, 43] on input "False" at bounding box center [469, 40] width 8 height 7
radio input "true"
click at [405, 108] on label "True" at bounding box center [418, 95] width 57 height 24
click at [404, 99] on input "True" at bounding box center [400, 96] width 8 height 7
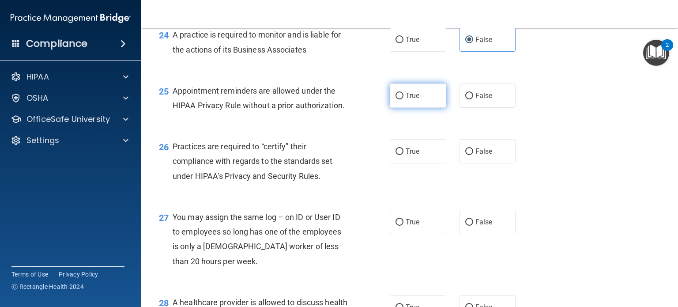
radio input "true"
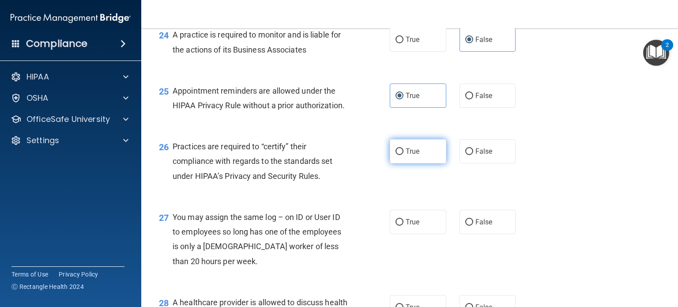
click at [418, 163] on label "True" at bounding box center [418, 151] width 57 height 24
click at [404, 155] on input "True" at bounding box center [400, 151] width 8 height 7
radio input "true"
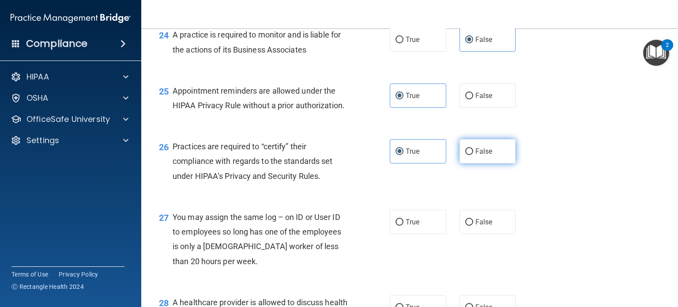
click at [484, 163] on label "False" at bounding box center [488, 151] width 57 height 24
click at [473, 155] on input "False" at bounding box center [469, 151] width 8 height 7
radio input "true"
radio input "false"
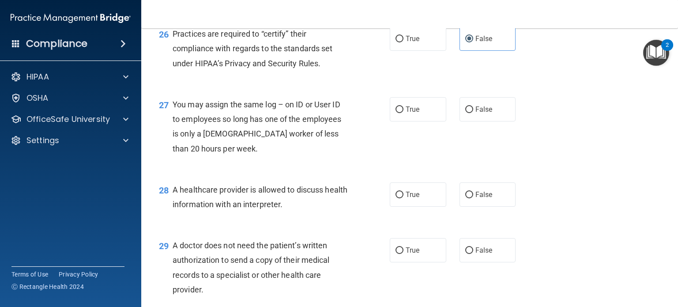
scroll to position [1987, 0]
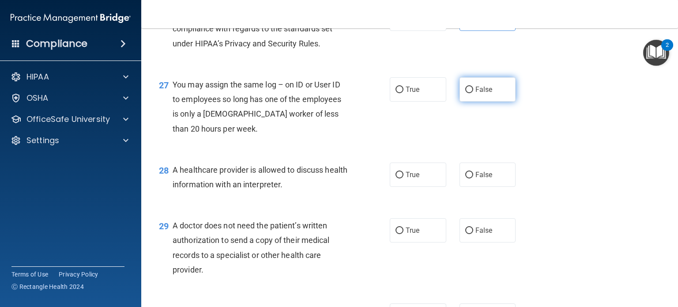
click at [481, 94] on span "False" at bounding box center [484, 89] width 17 height 8
click at [473, 93] on input "False" at bounding box center [469, 90] width 8 height 7
radio input "true"
click at [406, 179] on span "True" at bounding box center [413, 174] width 14 height 8
click at [404, 178] on input "True" at bounding box center [400, 175] width 8 height 7
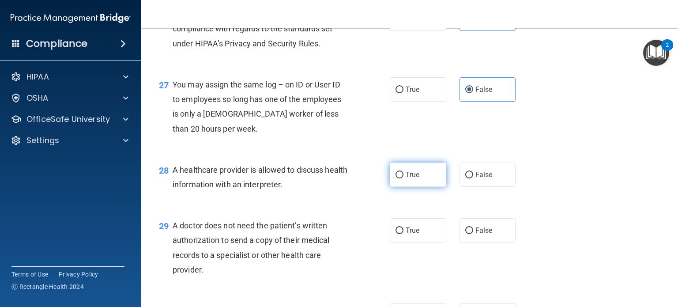
radio input "true"
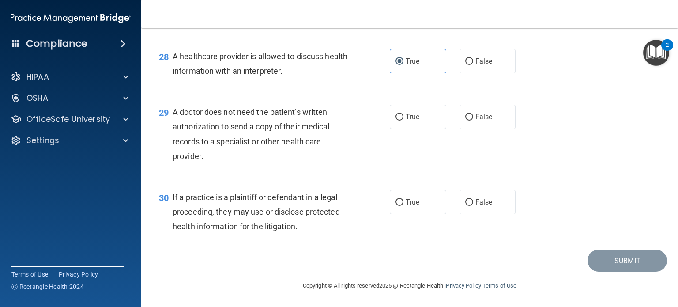
scroll to position [2120, 0]
click at [424, 129] on label "True" at bounding box center [418, 117] width 57 height 24
click at [404, 121] on input "True" at bounding box center [400, 117] width 8 height 7
radio input "true"
click at [410, 214] on label "True" at bounding box center [418, 202] width 57 height 24
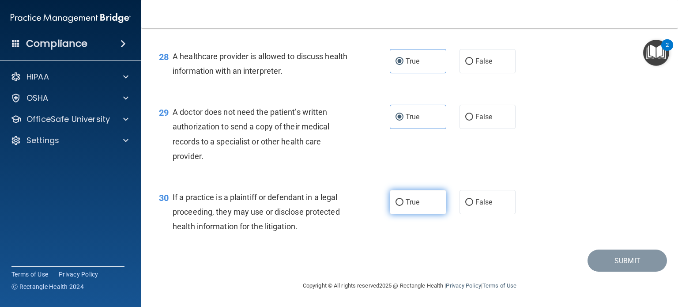
click at [404, 206] on input "True" at bounding box center [400, 202] width 8 height 7
radio input "true"
click at [493, 214] on label "False" at bounding box center [488, 202] width 57 height 24
click at [473, 206] on input "False" at bounding box center [469, 202] width 8 height 7
radio input "true"
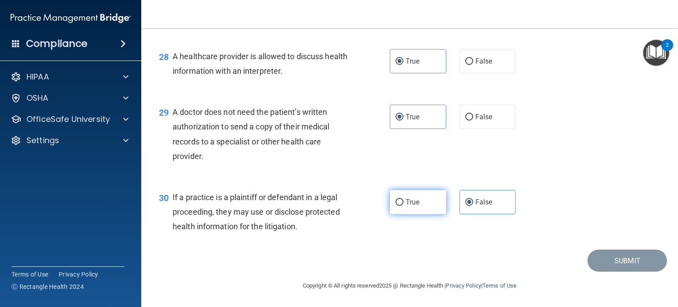
click at [413, 214] on label "True" at bounding box center [418, 202] width 57 height 24
click at [404, 206] on input "True" at bounding box center [400, 202] width 8 height 7
radio input "true"
radio input "false"
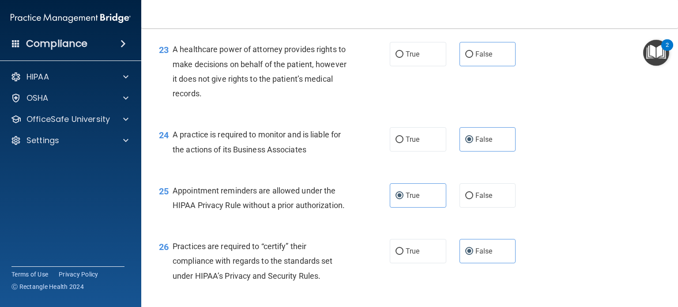
scroll to position [1733, 0]
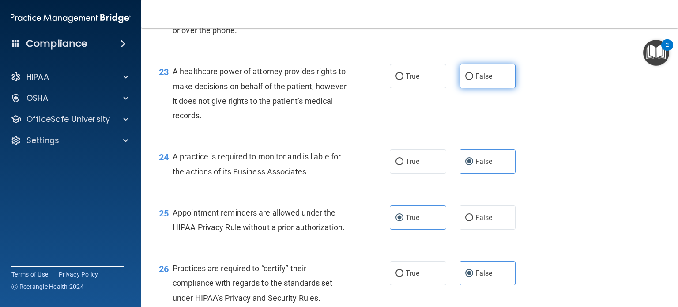
drag, startPoint x: 468, startPoint y: 106, endPoint x: 475, endPoint y: 108, distance: 7.5
click at [468, 80] on input "False" at bounding box center [469, 76] width 8 height 7
radio input "true"
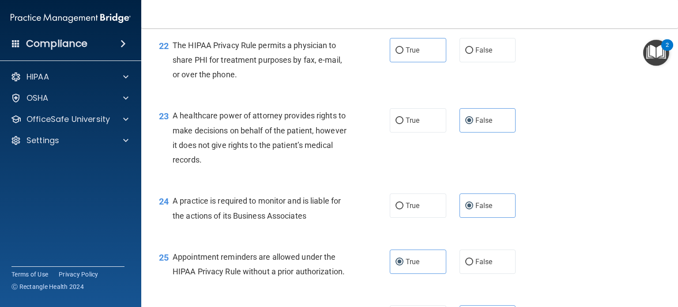
scroll to position [1645, 0]
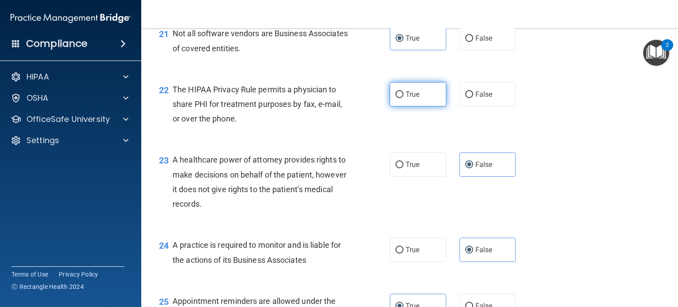
click at [406, 98] on span "True" at bounding box center [413, 94] width 14 height 8
click at [404, 98] on input "True" at bounding box center [400, 94] width 8 height 7
radio input "true"
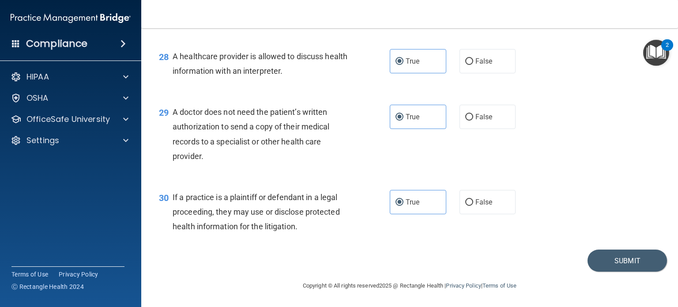
scroll to position [2130, 0]
click at [625, 261] on button "Submit" at bounding box center [627, 261] width 79 height 23
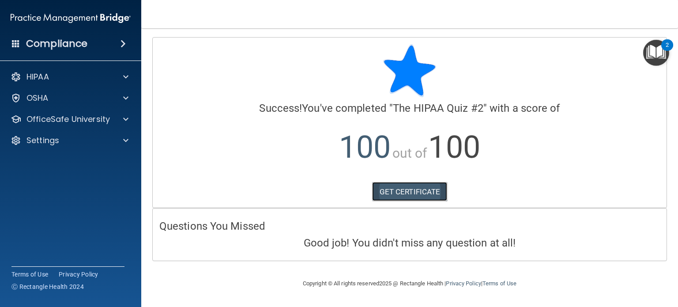
click at [420, 191] on link "GET CERTIFICATE" at bounding box center [410, 191] width 76 height 19
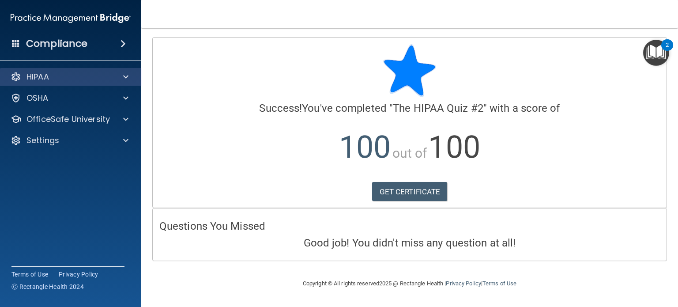
click at [42, 85] on div "HIPAA" at bounding box center [71, 77] width 142 height 18
click at [47, 76] on p "HIPAA" at bounding box center [37, 77] width 23 height 11
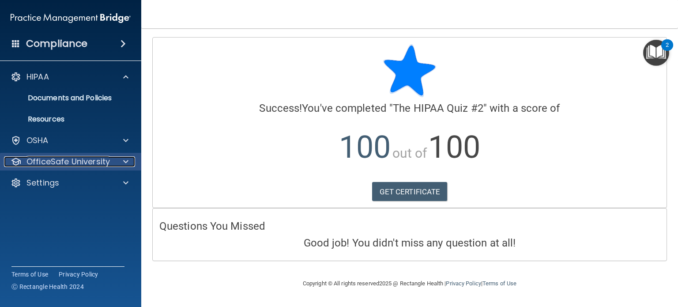
click at [40, 160] on p "OfficeSafe University" at bounding box center [67, 161] width 83 height 11
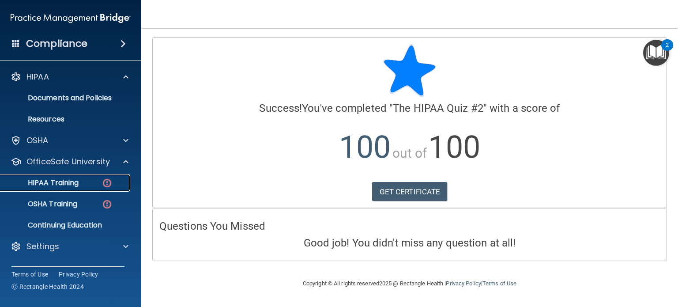
click at [48, 179] on p "HIPAA Training" at bounding box center [42, 182] width 73 height 9
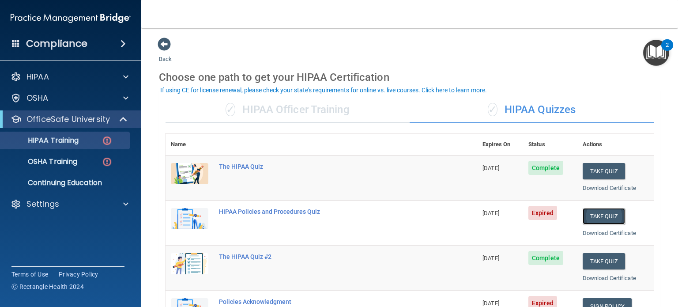
click at [603, 219] on button "Take Quiz" at bounding box center [604, 216] width 42 height 16
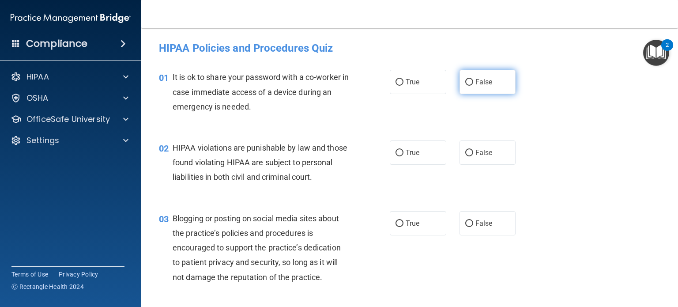
click at [476, 83] on span "False" at bounding box center [484, 82] width 17 height 8
click at [472, 83] on input "False" at bounding box center [469, 82] width 8 height 7
radio input "true"
click at [415, 155] on span "True" at bounding box center [413, 152] width 14 height 8
click at [404, 155] on input "True" at bounding box center [400, 153] width 8 height 7
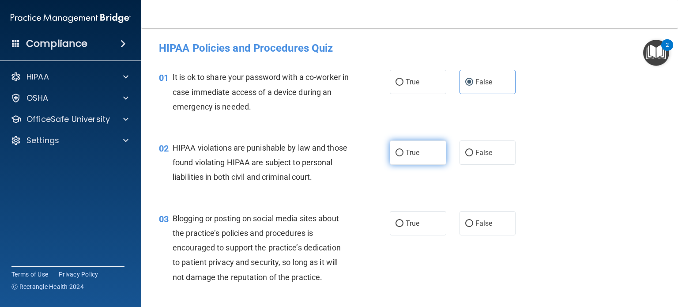
radio input "true"
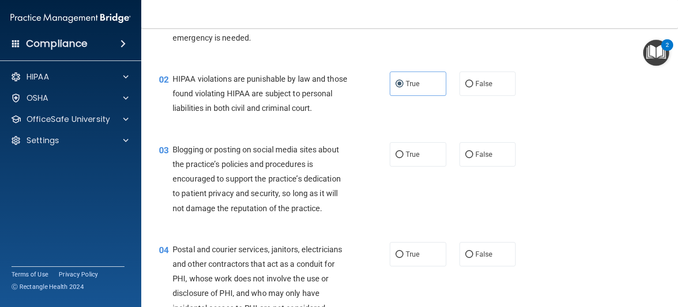
scroll to position [88, 0]
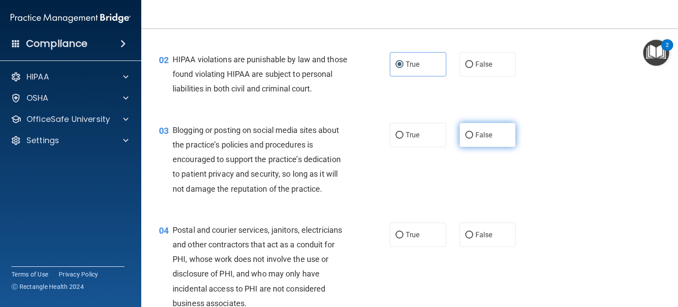
click at [476, 139] on span "False" at bounding box center [484, 135] width 17 height 8
click at [471, 139] on input "False" at bounding box center [469, 135] width 8 height 7
radio input "true"
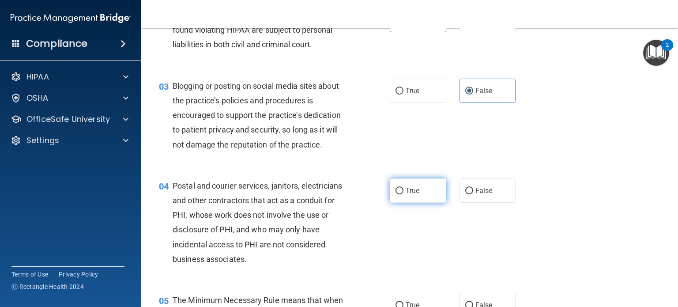
click at [408, 195] on span "True" at bounding box center [413, 190] width 14 height 8
click at [404, 194] on input "True" at bounding box center [400, 191] width 8 height 7
radio input "true"
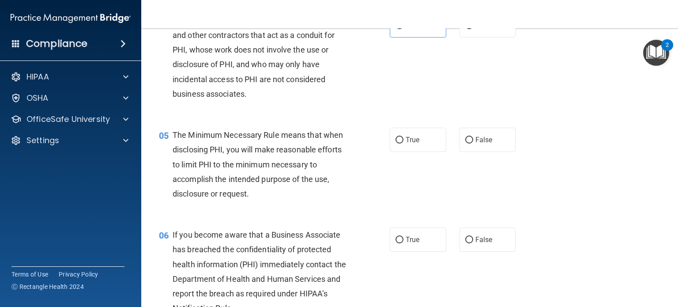
scroll to position [309, 0]
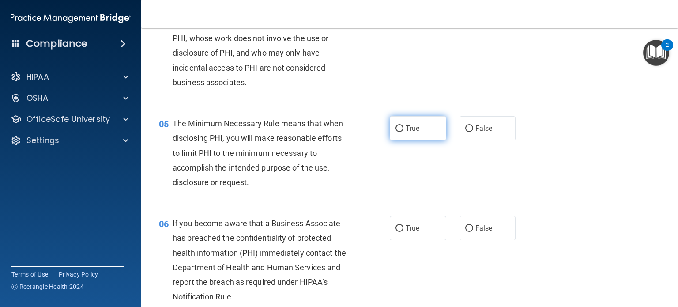
click at [426, 140] on label "True" at bounding box center [418, 128] width 57 height 24
click at [404, 132] on input "True" at bounding box center [400, 128] width 8 height 7
radio input "true"
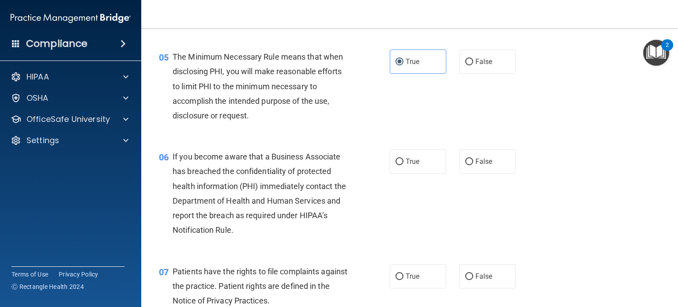
scroll to position [397, 0]
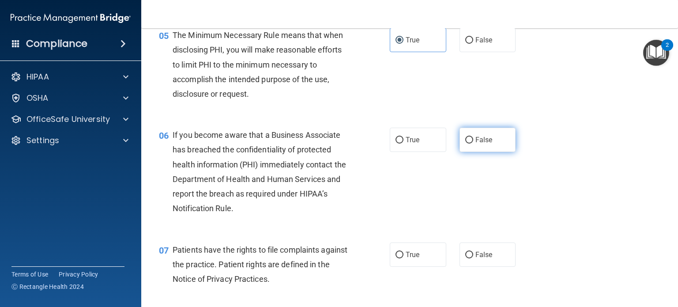
click at [476, 144] on span "False" at bounding box center [484, 140] width 17 height 8
click at [473, 144] on input "False" at bounding box center [469, 140] width 8 height 7
radio input "true"
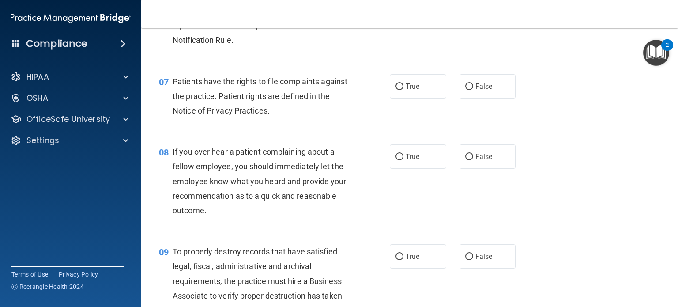
scroll to position [574, 0]
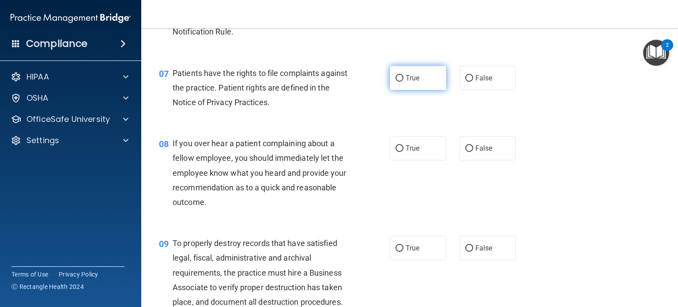
click at [410, 82] on span "True" at bounding box center [413, 78] width 14 height 8
click at [404, 82] on input "True" at bounding box center [400, 78] width 8 height 7
radio input "true"
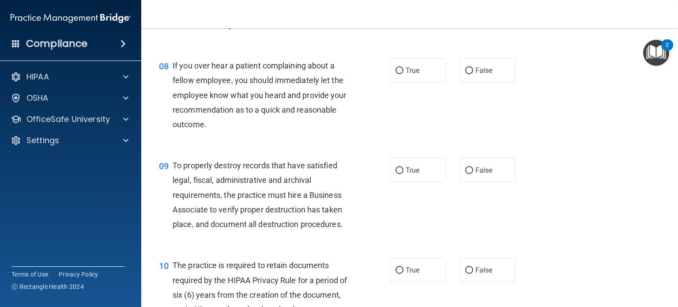
scroll to position [662, 0]
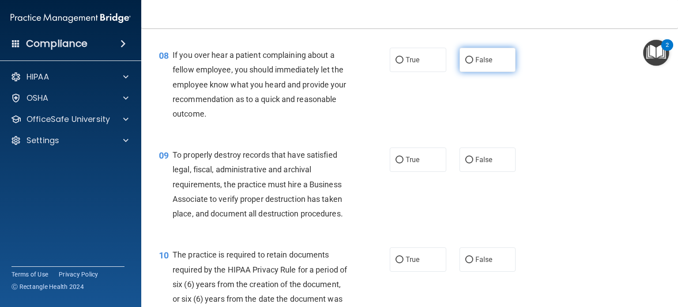
click at [492, 72] on label "False" at bounding box center [488, 60] width 57 height 24
click at [473, 64] on input "False" at bounding box center [469, 60] width 8 height 7
radio input "true"
click at [479, 164] on span "False" at bounding box center [484, 159] width 17 height 8
click at [473, 163] on input "False" at bounding box center [469, 160] width 8 height 7
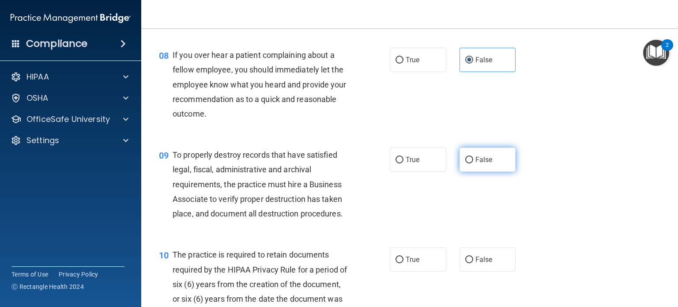
radio input "true"
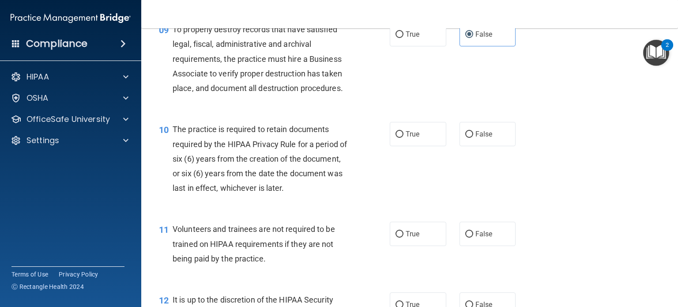
scroll to position [795, 0]
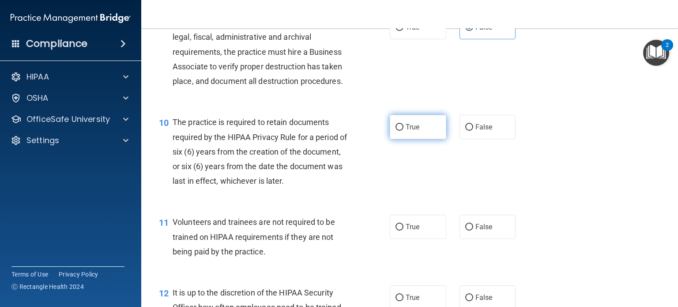
click at [416, 139] on label "True" at bounding box center [418, 127] width 57 height 24
click at [404, 131] on input "True" at bounding box center [400, 127] width 8 height 7
radio input "true"
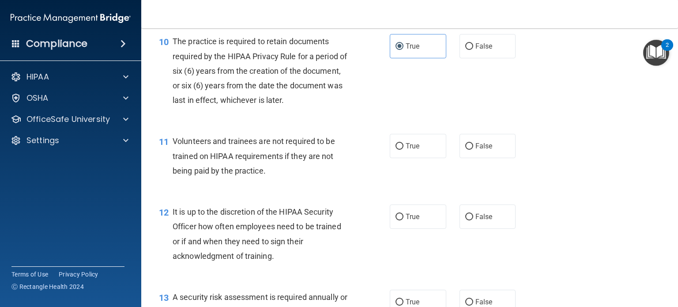
scroll to position [883, 0]
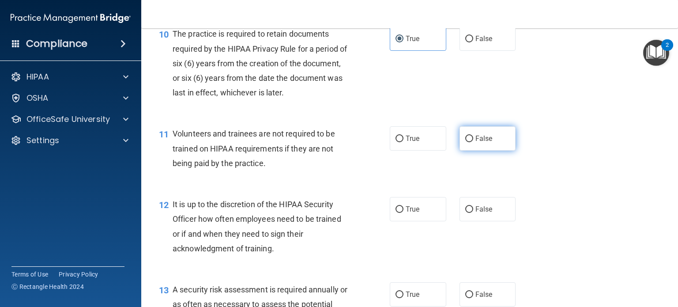
click at [481, 143] on span "False" at bounding box center [484, 138] width 17 height 8
click at [473, 142] on input "False" at bounding box center [469, 139] width 8 height 7
radio input "true"
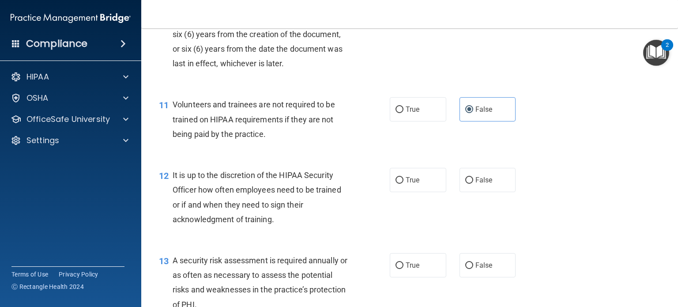
scroll to position [927, 0]
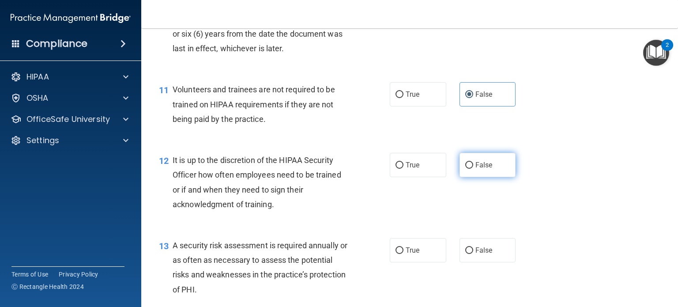
click at [489, 177] on label "False" at bounding box center [488, 165] width 57 height 24
click at [473, 169] on input "False" at bounding box center [469, 165] width 8 height 7
radio input "true"
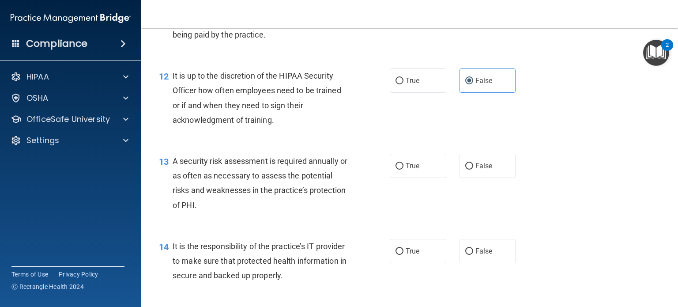
scroll to position [1016, 0]
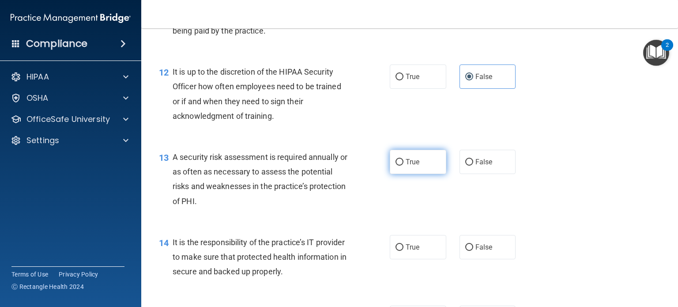
click at [406, 166] on span "True" at bounding box center [413, 162] width 14 height 8
click at [404, 166] on input "True" at bounding box center [400, 162] width 8 height 7
radio input "true"
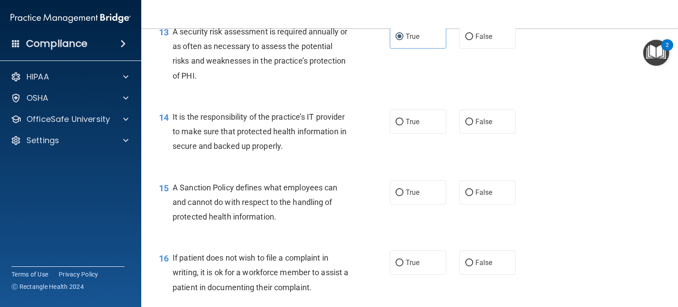
scroll to position [1148, 0]
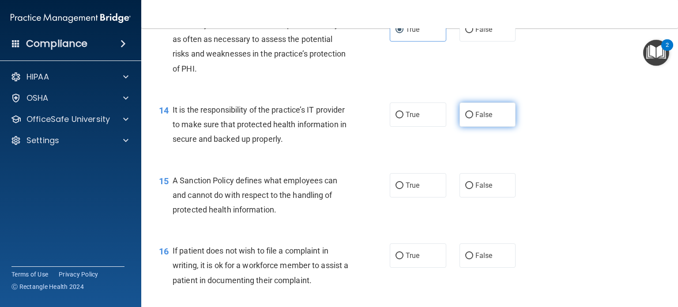
click at [479, 119] on span "False" at bounding box center [484, 114] width 17 height 8
click at [473, 118] on input "False" at bounding box center [469, 115] width 8 height 7
radio input "true"
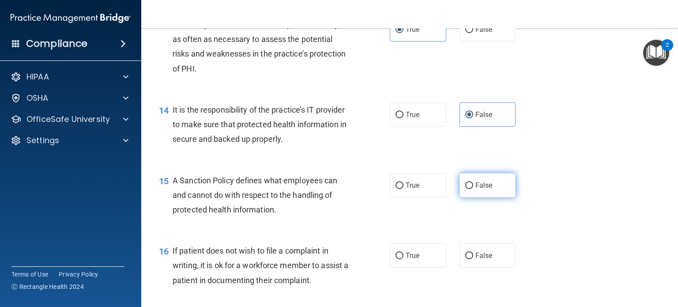
click at [461, 197] on label "False" at bounding box center [488, 185] width 57 height 24
click at [465, 189] on input "False" at bounding box center [469, 185] width 8 height 7
radio input "true"
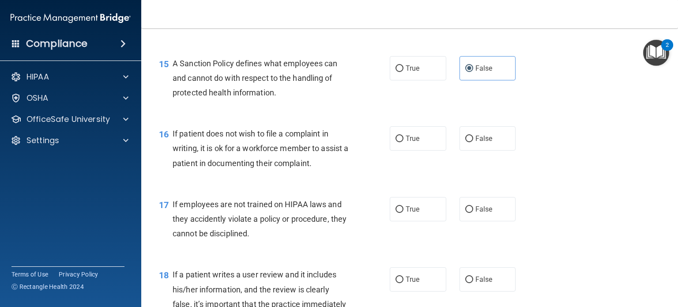
scroll to position [1281, 0]
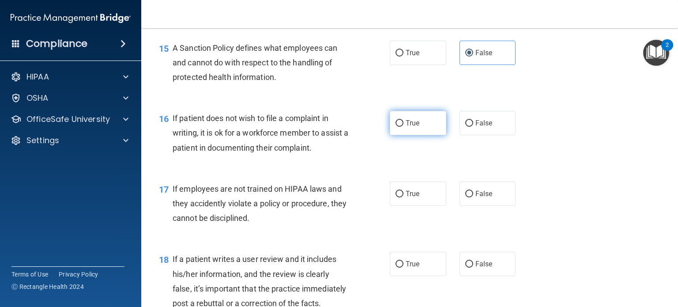
click at [420, 135] on label "True" at bounding box center [418, 123] width 57 height 24
click at [404, 127] on input "True" at bounding box center [400, 123] width 8 height 7
radio input "true"
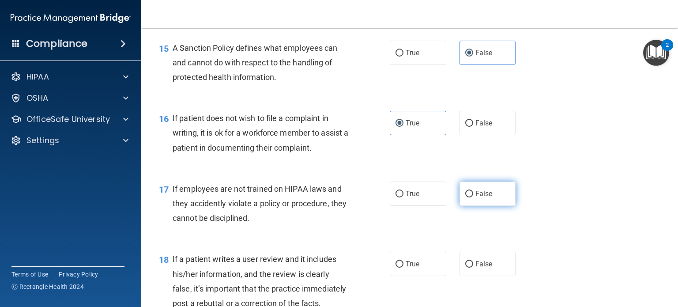
click at [489, 206] on label "False" at bounding box center [488, 194] width 57 height 24
click at [473, 197] on input "False" at bounding box center [469, 194] width 8 height 7
radio input "true"
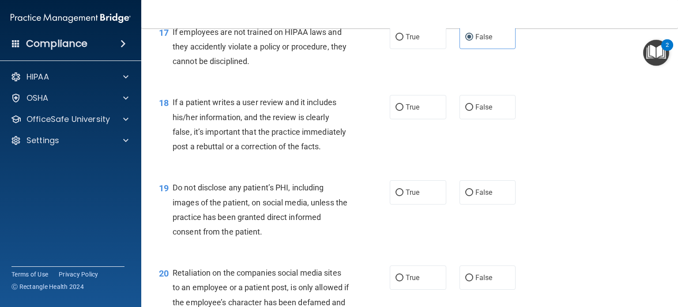
scroll to position [1457, 0]
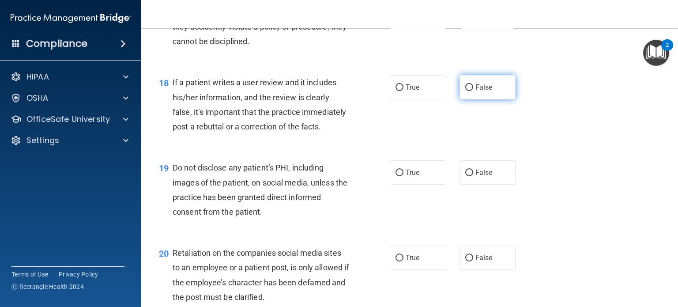
click at [476, 91] on span "False" at bounding box center [484, 87] width 17 height 8
click at [473, 91] on input "False" at bounding box center [469, 87] width 8 height 7
radio input "true"
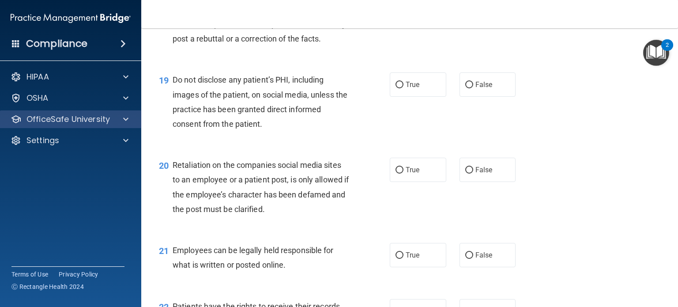
scroll to position [1546, 0]
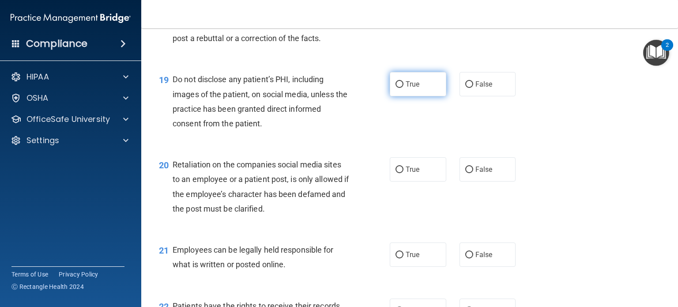
click at [417, 96] on label "True" at bounding box center [418, 84] width 57 height 24
click at [404, 88] on input "True" at bounding box center [400, 84] width 8 height 7
radio input "true"
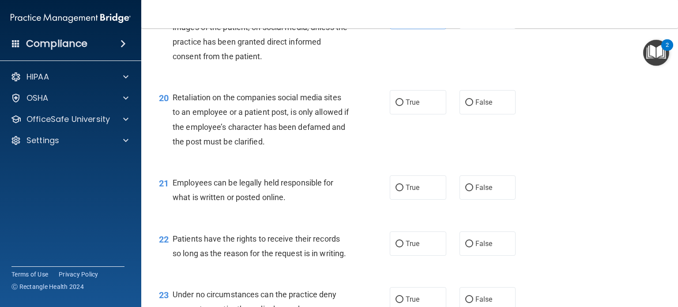
scroll to position [1634, 0]
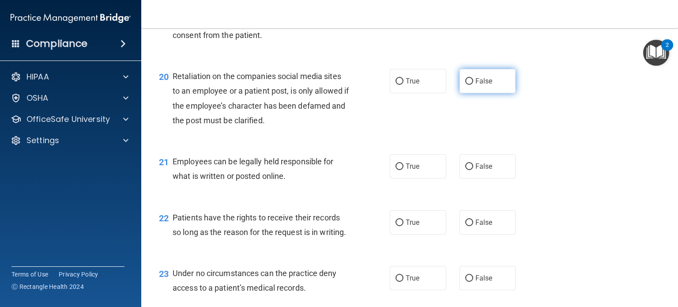
click at [489, 93] on label "False" at bounding box center [488, 81] width 57 height 24
click at [473, 85] on input "False" at bounding box center [469, 81] width 8 height 7
radio input "true"
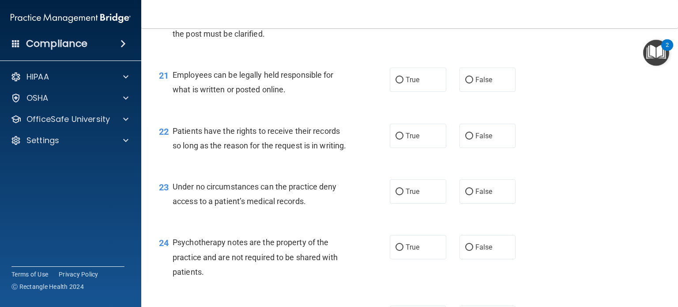
scroll to position [1722, 0]
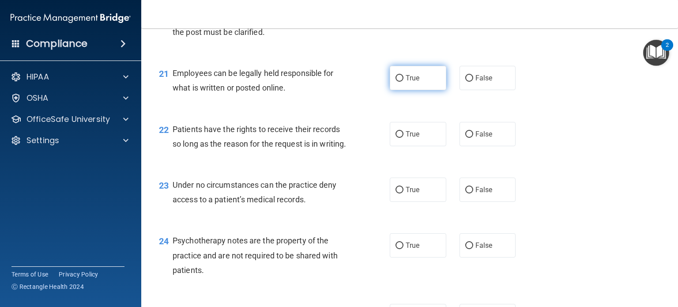
click at [413, 82] on span "True" at bounding box center [413, 78] width 14 height 8
click at [404, 82] on input "True" at bounding box center [400, 78] width 8 height 7
radio input "true"
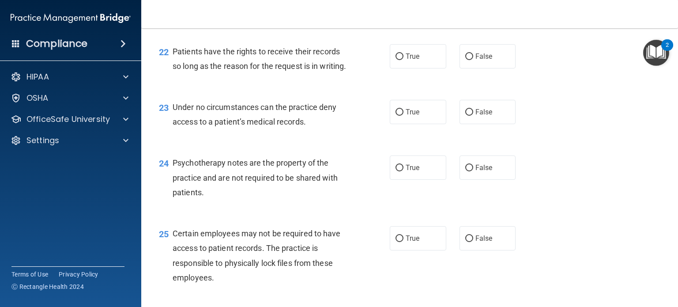
scroll to position [1811, 0]
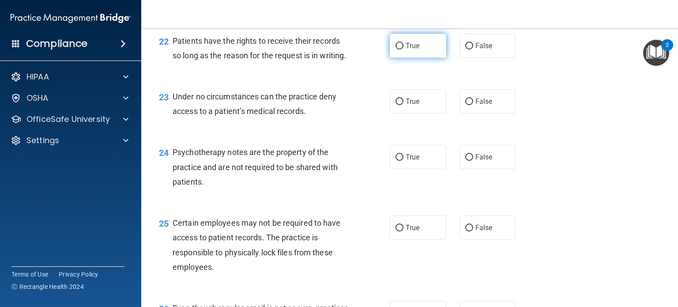
click at [420, 58] on label "True" at bounding box center [418, 46] width 57 height 24
click at [404, 49] on input "True" at bounding box center [400, 46] width 8 height 7
radio input "true"
click at [481, 50] on span "False" at bounding box center [484, 46] width 17 height 8
click at [473, 49] on input "False" at bounding box center [469, 46] width 8 height 7
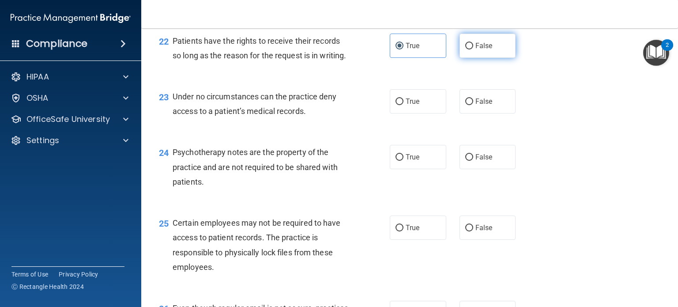
radio input "true"
radio input "false"
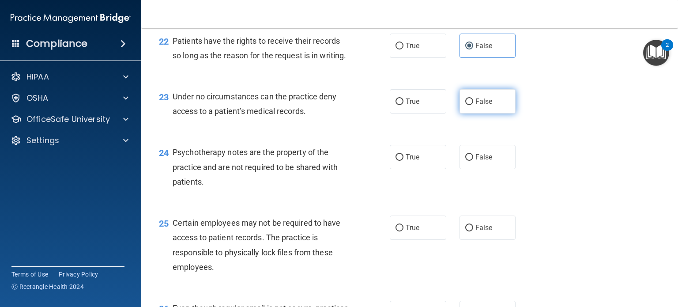
click at [465, 114] on label "False" at bounding box center [488, 101] width 57 height 24
click at [465, 105] on input "False" at bounding box center [469, 101] width 8 height 7
radio input "true"
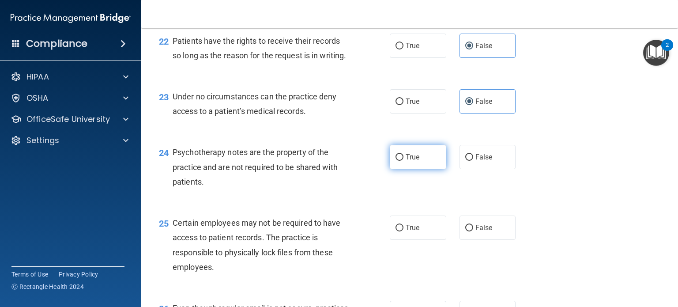
click at [426, 169] on label "True" at bounding box center [418, 157] width 57 height 24
click at [404, 161] on input "True" at bounding box center [400, 157] width 8 height 7
radio input "true"
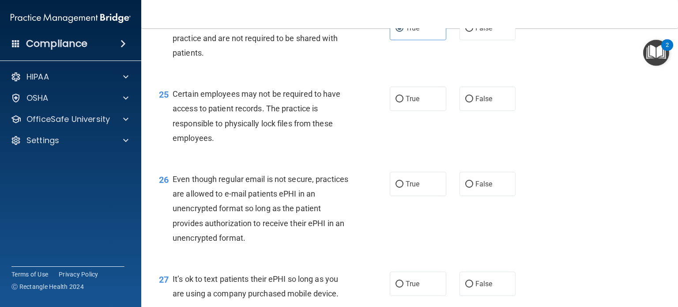
scroll to position [1943, 0]
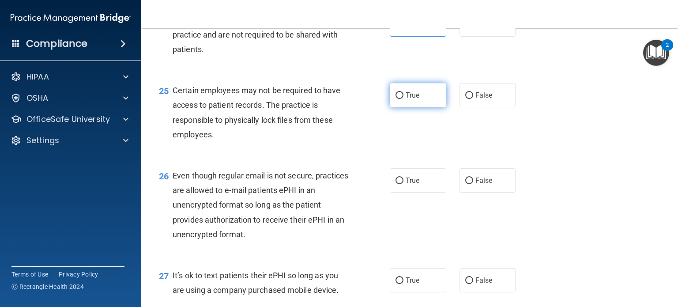
click at [400, 107] on label "True" at bounding box center [418, 95] width 57 height 24
click at [400, 99] on input "True" at bounding box center [400, 95] width 8 height 7
radio input "true"
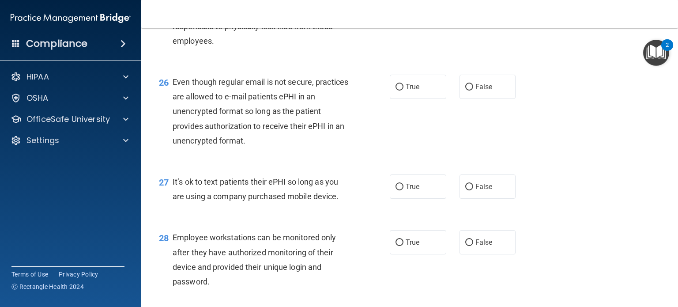
scroll to position [2076, 0]
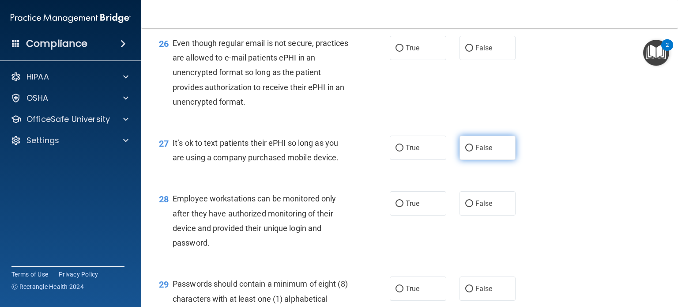
click at [480, 152] on span "False" at bounding box center [484, 148] width 17 height 8
click at [473, 151] on input "False" at bounding box center [469, 148] width 8 height 7
radio input "true"
click at [402, 60] on label "True" at bounding box center [418, 48] width 57 height 24
click at [402, 52] on input "True" at bounding box center [400, 48] width 8 height 7
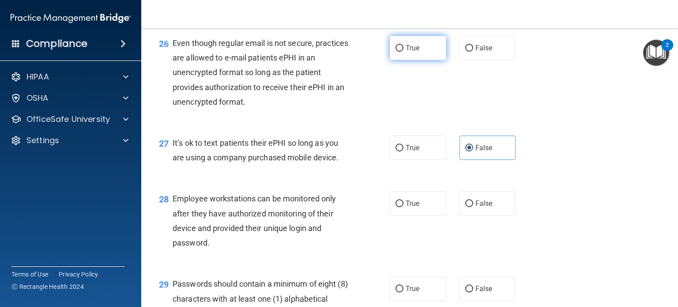
radio input "true"
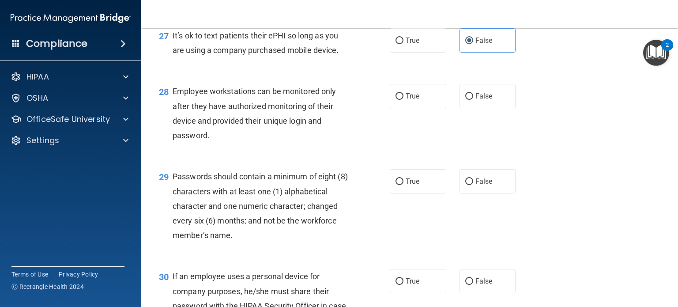
scroll to position [2208, 0]
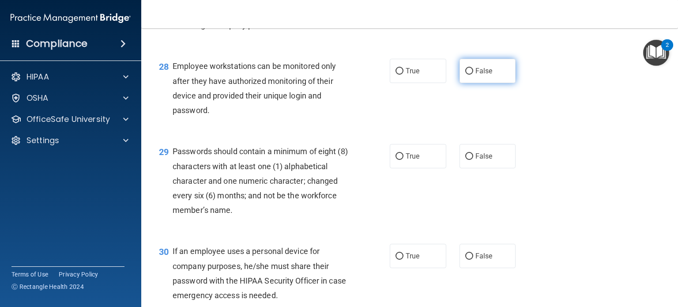
click at [489, 83] on label "False" at bounding box center [488, 71] width 57 height 24
click at [473, 75] on input "False" at bounding box center [469, 71] width 8 height 7
radio input "true"
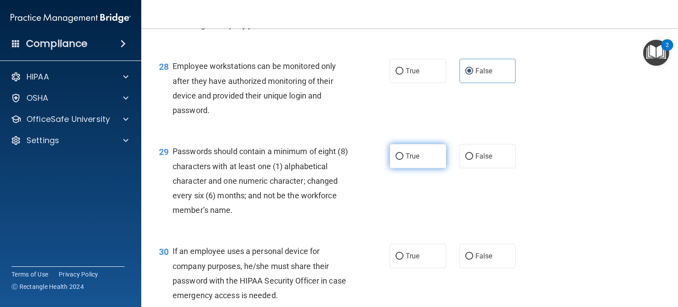
click at [406, 160] on span "True" at bounding box center [413, 156] width 14 height 8
click at [404, 160] on input "True" at bounding box center [400, 156] width 8 height 7
radio input "true"
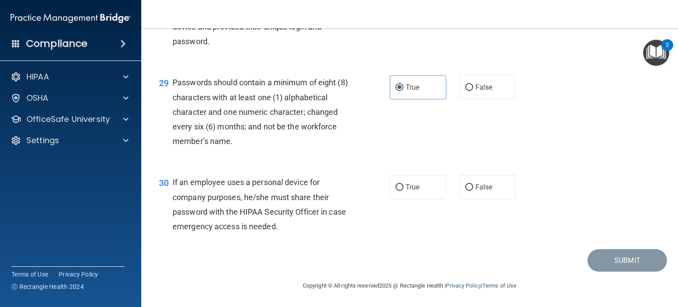
scroll to position [2321, 0]
click at [490, 193] on label "False" at bounding box center [488, 187] width 57 height 24
click at [473, 191] on input "False" at bounding box center [469, 187] width 8 height 7
radio input "true"
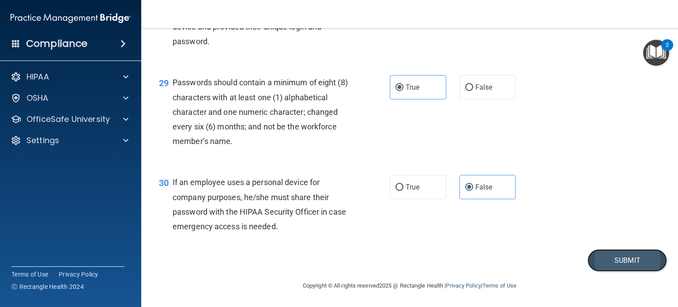
click at [625, 255] on button "Submit" at bounding box center [627, 260] width 79 height 23
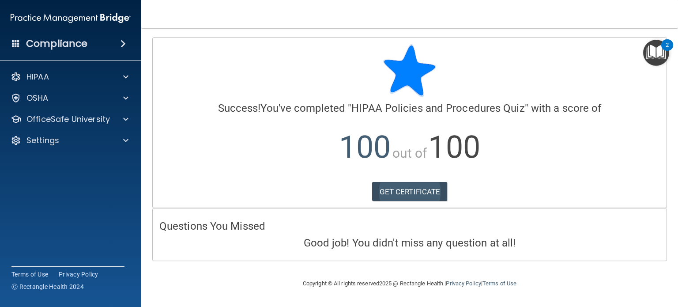
drag, startPoint x: 415, startPoint y: 181, endPoint x: 415, endPoint y: 185, distance: 4.4
click at [415, 184] on div "Calculating your score.... Success! You've completed " HIPAA Policies and Proce…" at bounding box center [410, 123] width 514 height 170
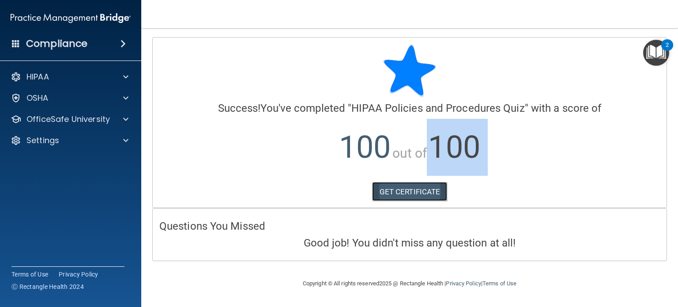
click at [415, 193] on link "GET CERTIFICATE" at bounding box center [410, 191] width 76 height 19
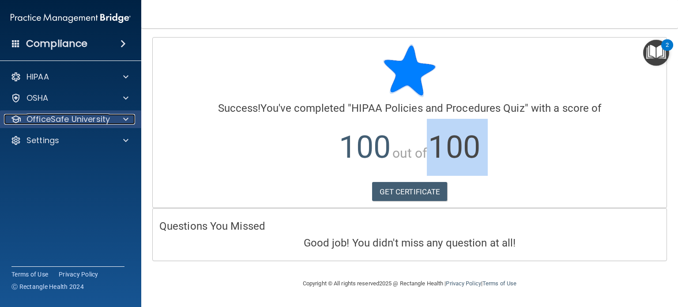
click at [64, 123] on p "OfficeSafe University" at bounding box center [67, 119] width 83 height 11
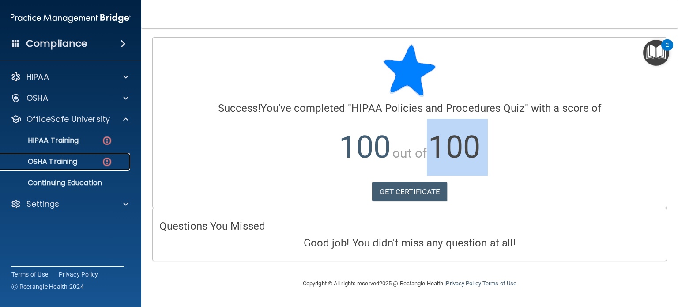
click at [45, 158] on p "OSHA Training" at bounding box center [42, 161] width 72 height 9
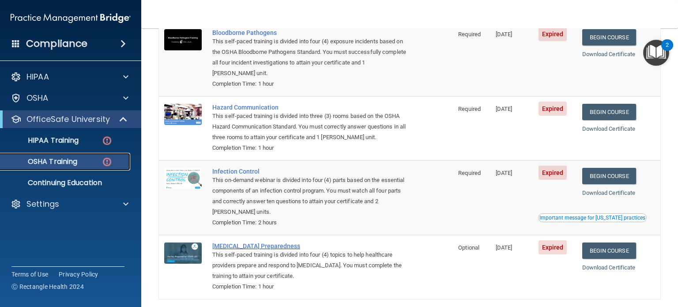
scroll to position [88, 0]
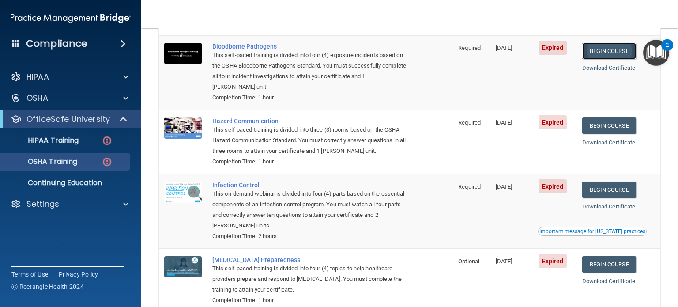
click at [590, 50] on link "Begin Course" at bounding box center [610, 51] width 54 height 16
